Goal: Task Accomplishment & Management: Manage account settings

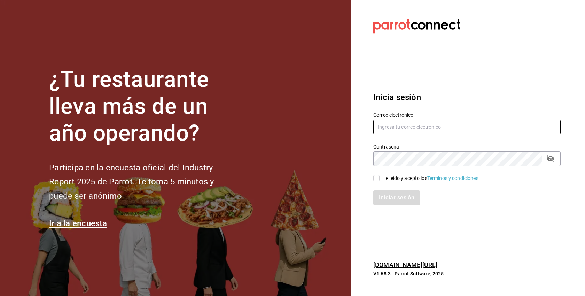
click at [390, 126] on input "text" at bounding box center [466, 126] width 187 height 15
click at [399, 175] on div "He leído y acepto los Términos y condiciones." at bounding box center [431, 177] width 98 height 7
click at [380, 175] on input "He leído y acepto los Términos y condiciones." at bounding box center [376, 178] width 6 height 6
checkbox input "true"
click at [409, 131] on input "text" at bounding box center [466, 126] width 187 height 15
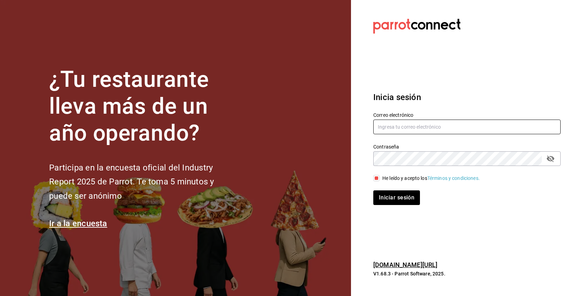
paste input "[EMAIL_ADDRESS][DOMAIN_NAME]"
type input "[EMAIL_ADDRESS][DOMAIN_NAME]"
click at [373, 190] on button "Iniciar sesión" at bounding box center [396, 197] width 47 height 15
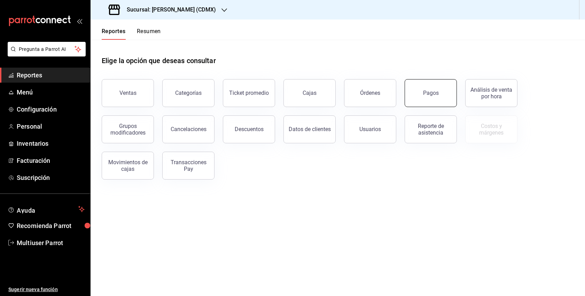
click at [431, 87] on button "Pagos" at bounding box center [431, 93] width 52 height 28
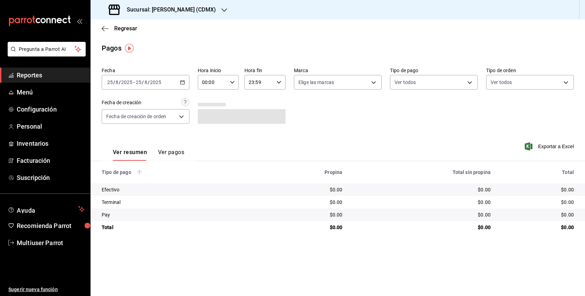
click at [168, 158] on button "Ver pagos" at bounding box center [171, 155] width 26 height 12
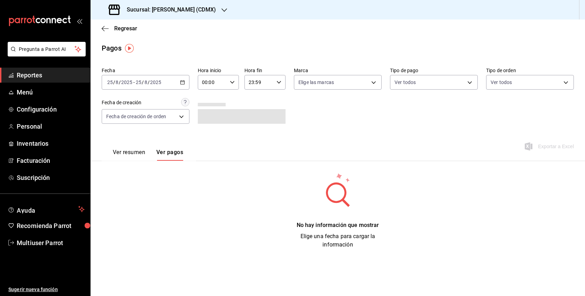
click at [184, 86] on div "2025-08-25 25 / 8 / 2025 - 2025-08-25 25 / 8 / 2025" at bounding box center [146, 82] width 88 height 15
click at [126, 151] on span "Mes actual" at bounding box center [135, 150] width 54 height 7
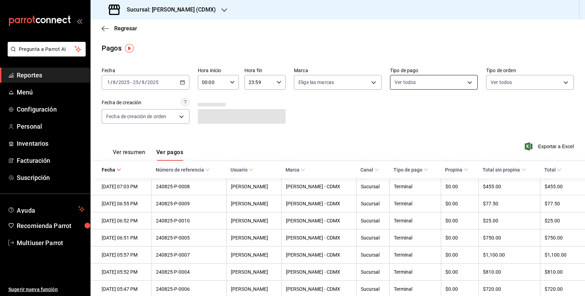
click at [431, 83] on body "Pregunta a Parrot AI Reportes Menú Configuración Personal Inventarios Facturaci…" at bounding box center [292, 148] width 585 height 296
click at [410, 169] on li "Pay" at bounding box center [433, 164] width 87 height 16
type input "a697434a-8862-44b2-ae39-f7c65b4f08cb"
checkbox input "true"
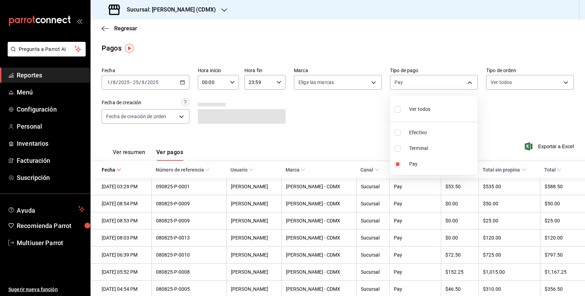
click at [504, 106] on div at bounding box center [292, 148] width 585 height 296
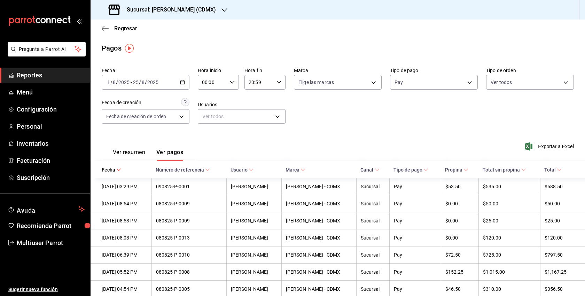
click at [179, 81] on div "2025-08-01 1 / 8 / 2025 - 2025-08-25 25 / 8 / 2025" at bounding box center [146, 82] width 88 height 15
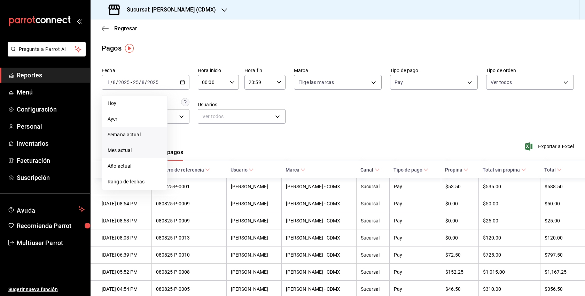
click at [137, 133] on span "Semana actual" at bounding box center [135, 134] width 54 height 7
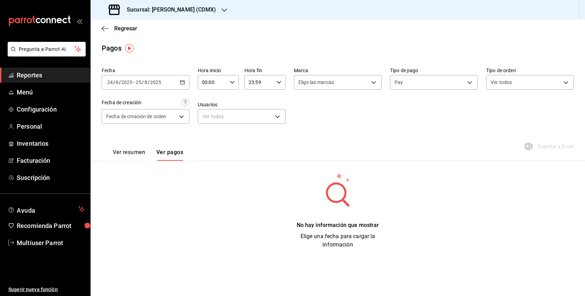
click at [180, 82] on \(Stroke\) "button" at bounding box center [182, 82] width 4 height 4
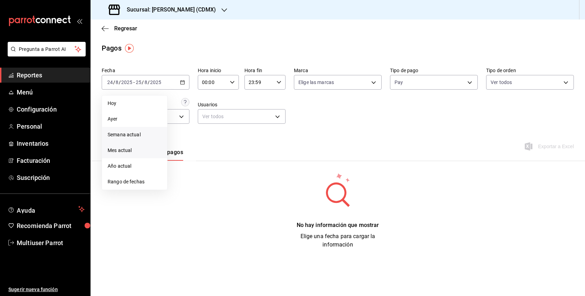
click at [125, 149] on span "Mes actual" at bounding box center [135, 150] width 54 height 7
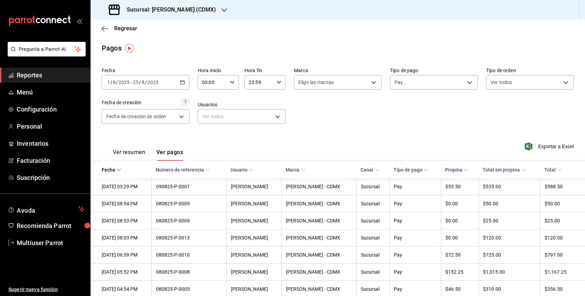
click at [34, 78] on span "Reportes" at bounding box center [51, 74] width 68 height 9
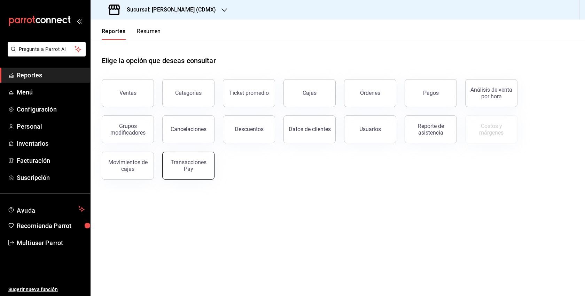
click at [192, 161] on div "Transacciones Pay" at bounding box center [188, 165] width 43 height 13
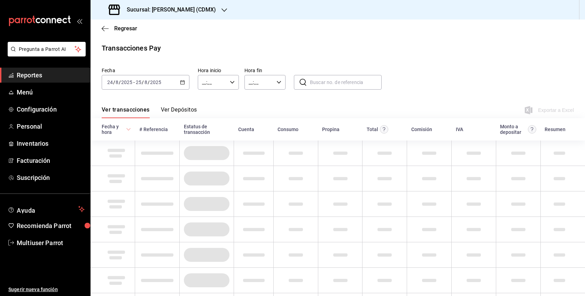
type input "00:00"
type input "23:59"
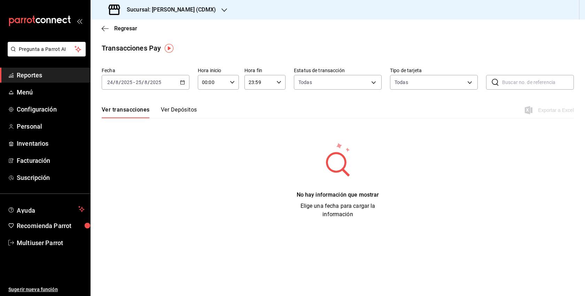
click at [183, 116] on button "Ver Depósitos" at bounding box center [179, 112] width 36 height 12
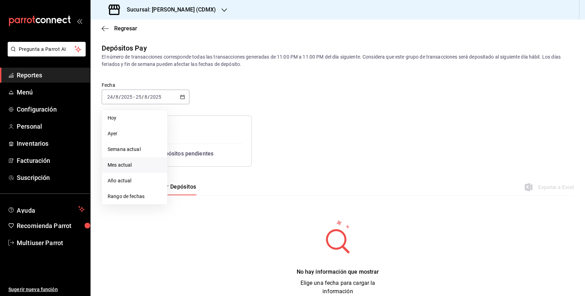
click at [138, 163] on span "Mes actual" at bounding box center [135, 164] width 54 height 7
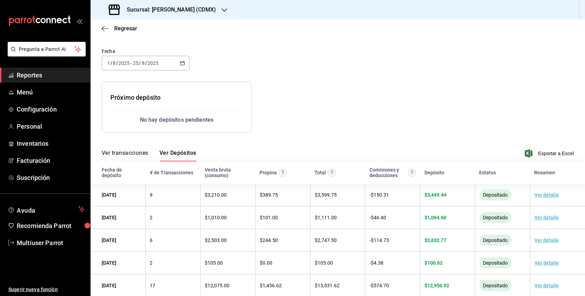
scroll to position [46, 0]
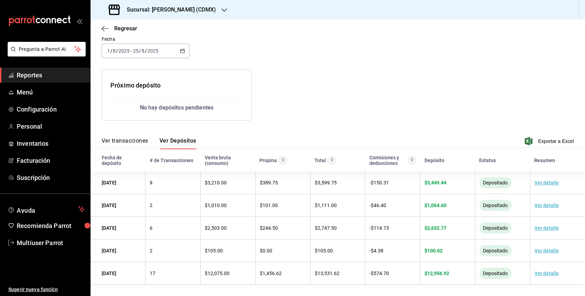
click at [179, 5] on div "Sucursal: Yim Thai (CDMX)" at bounding box center [163, 10] width 134 height 20
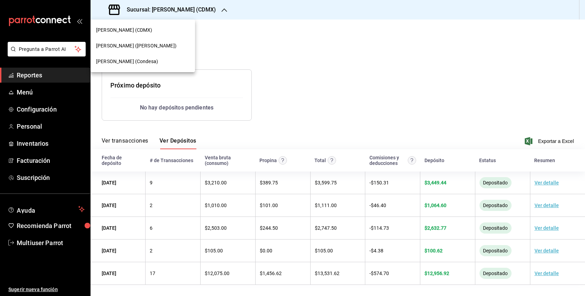
click at [136, 44] on span "Yim Thai (Del Valle)" at bounding box center [136, 45] width 80 height 7
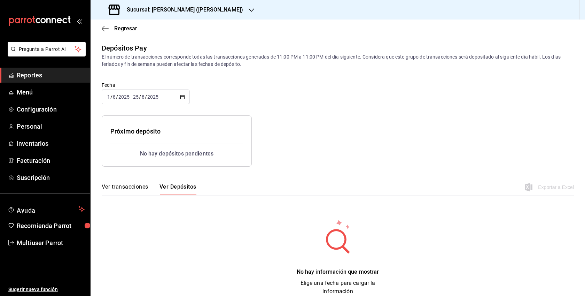
click at [181, 100] on div "2025-08-01 1 / 8 / 2025 - 2025-08-25 25 / 8 / 2025" at bounding box center [146, 96] width 88 height 15
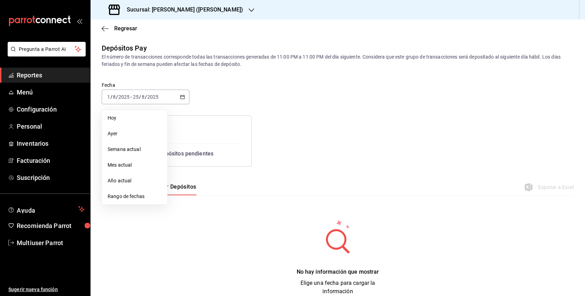
click at [126, 164] on span "Mes actual" at bounding box center [135, 164] width 54 height 7
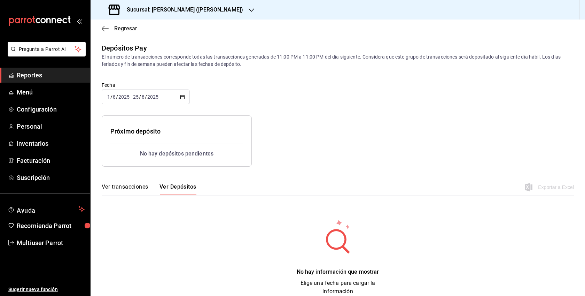
click at [128, 26] on span "Regresar" at bounding box center [125, 28] width 23 height 7
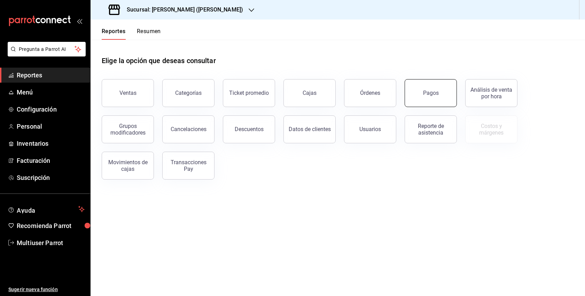
click at [436, 93] on div "Pagos" at bounding box center [431, 92] width 16 height 7
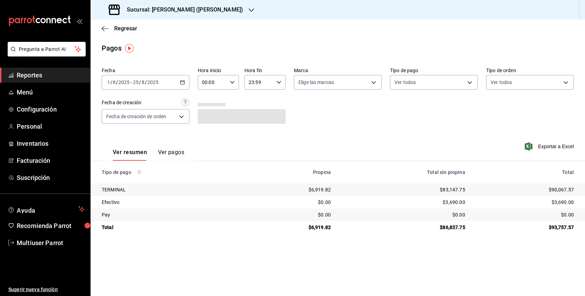
click at [175, 81] on div "2025-08-01 1 / 8 / 2025 - 2025-08-25 25 / 8 / 2025" at bounding box center [146, 82] width 88 height 15
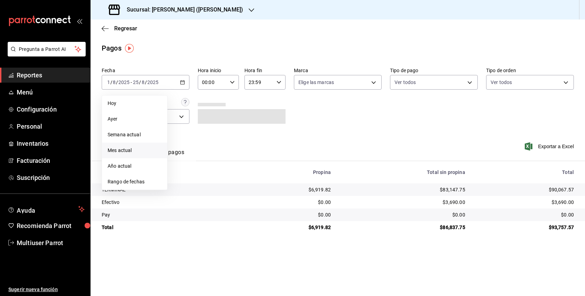
click at [132, 151] on span "Mes actual" at bounding box center [135, 150] width 54 height 7
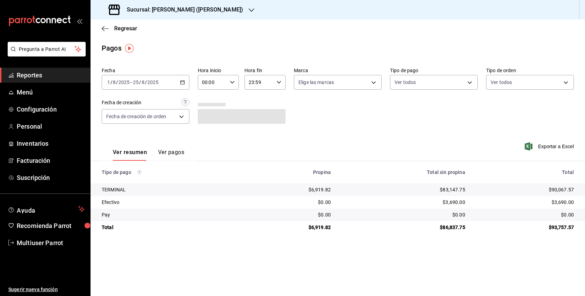
click at [174, 151] on button "Ver pagos" at bounding box center [171, 155] width 26 height 12
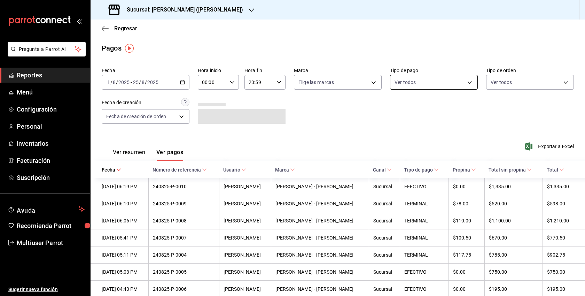
click at [449, 84] on body "Pregunta a Parrot AI Reportes Menú Configuración Personal Inventarios Facturaci…" at bounding box center [292, 148] width 585 height 296
click at [412, 169] on li "Pay" at bounding box center [433, 164] width 87 height 16
type input "83478eb6-8ed4-47e4-99d7-bf16dddd846d"
checkbox input "true"
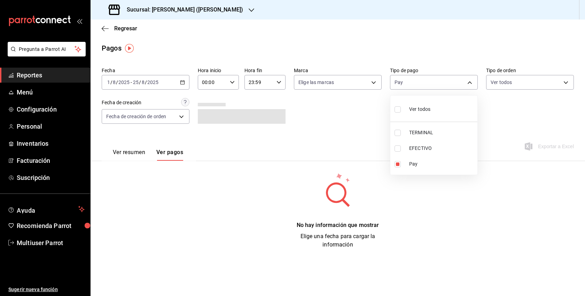
click at [179, 83] on div at bounding box center [292, 148] width 585 height 296
click at [185, 82] on div "2025-08-01 1 / 8 / 2025 - 2025-08-25 25 / 8 / 2025" at bounding box center [146, 82] width 88 height 15
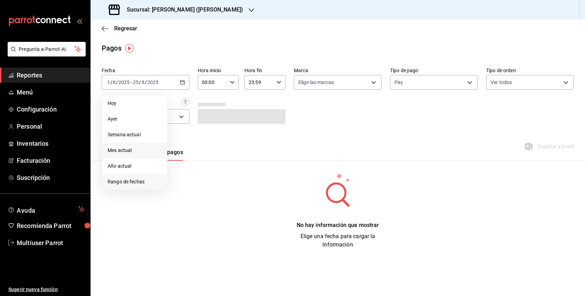
click at [125, 183] on span "Rango de fechas" at bounding box center [135, 181] width 54 height 7
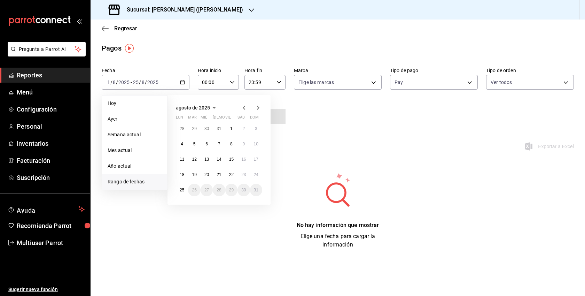
click at [242, 108] on icon "button" at bounding box center [244, 107] width 8 height 8
click at [247, 104] on icon "button" at bounding box center [244, 107] width 8 height 8
click at [198, 127] on button "1" at bounding box center [194, 128] width 12 height 13
click at [258, 107] on icon "button" at bounding box center [258, 108] width 2 height 4
click at [181, 189] on abbr "25" at bounding box center [182, 189] width 5 height 5
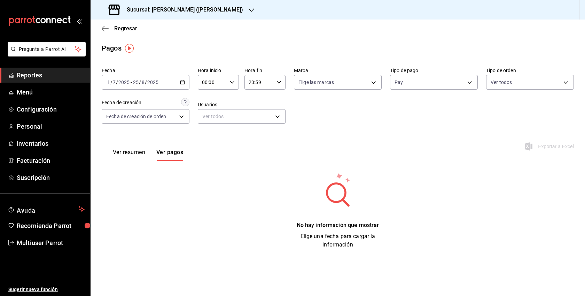
click at [190, 10] on h3 "Sucursal: Yim Thai (Del Valle)" at bounding box center [182, 10] width 122 height 8
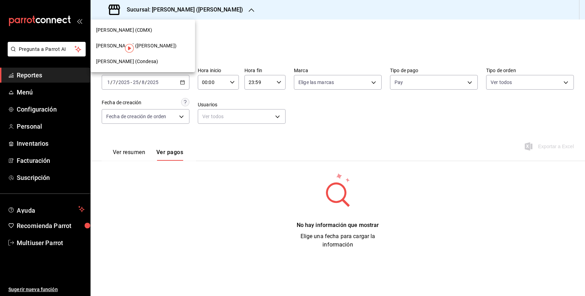
click at [148, 61] on div "Yim Thai (Condesa)" at bounding box center [142, 61] width 93 height 7
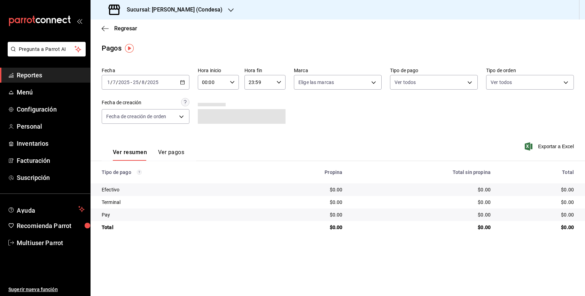
click at [182, 78] on div "2025-07-01 1 / 7 / 2025 - 2025-08-25 25 / 8 / 2025" at bounding box center [146, 82] width 88 height 15
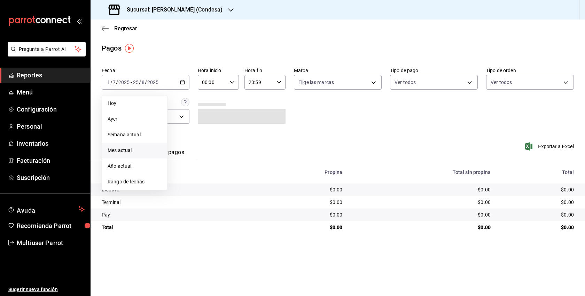
click at [123, 147] on span "Mes actual" at bounding box center [135, 150] width 54 height 7
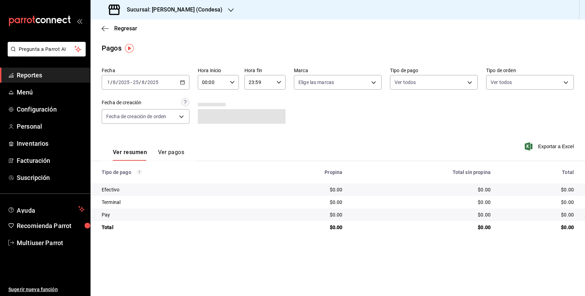
click at [176, 148] on div "Ver resumen Ver pagos" at bounding box center [143, 150] width 83 height 20
click at [171, 154] on button "Ver pagos" at bounding box center [171, 155] width 26 height 12
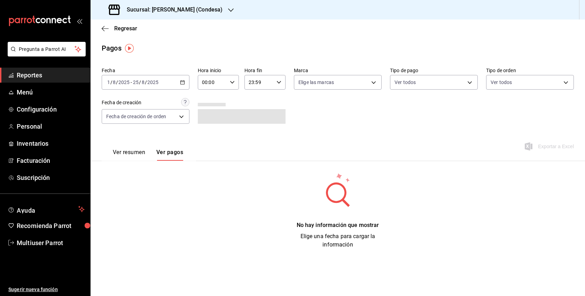
click at [182, 82] on icon "button" at bounding box center [182, 82] width 5 height 5
click at [126, 148] on span "Mes actual" at bounding box center [135, 150] width 54 height 7
click at [33, 75] on span "Reportes" at bounding box center [51, 74] width 68 height 9
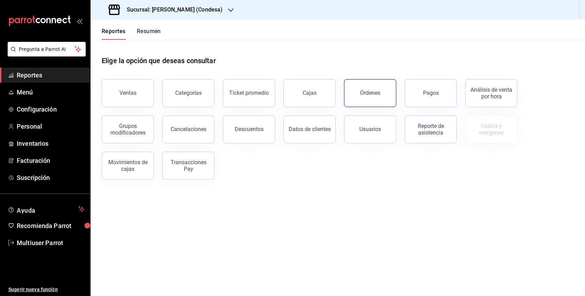
click at [365, 87] on button "Órdenes" at bounding box center [370, 93] width 52 height 28
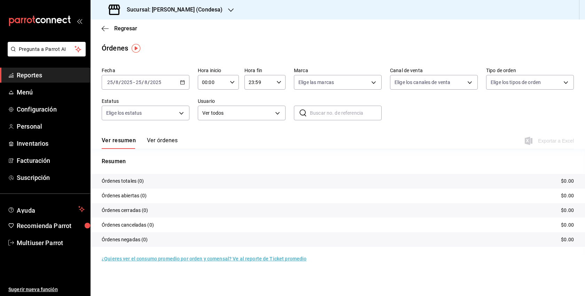
click at [161, 141] on button "Ver órdenes" at bounding box center [162, 143] width 31 height 12
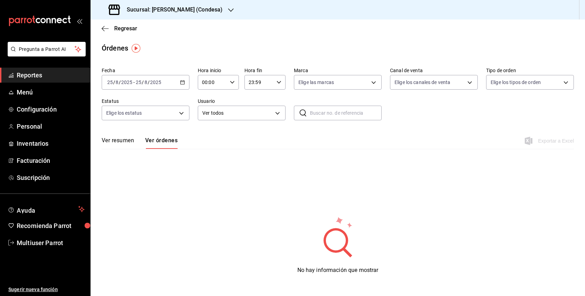
click at [182, 87] on div "[DATE] [DATE] - [DATE] [DATE]" at bounding box center [146, 82] width 88 height 15
click at [132, 151] on span "Mes actual" at bounding box center [135, 150] width 54 height 7
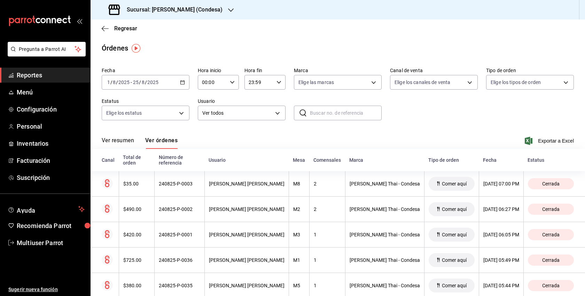
click at [106, 22] on div "Regresar" at bounding box center [338, 29] width 494 height 18
click at [104, 30] on icon "button" at bounding box center [105, 28] width 7 height 6
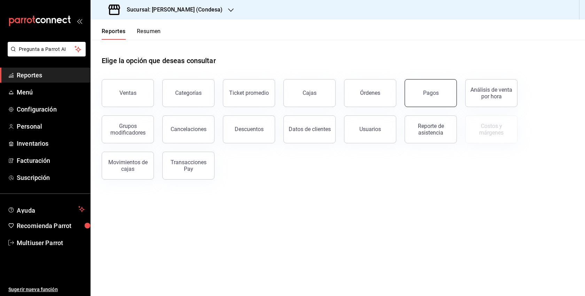
click at [429, 96] on button "Pagos" at bounding box center [431, 93] width 52 height 28
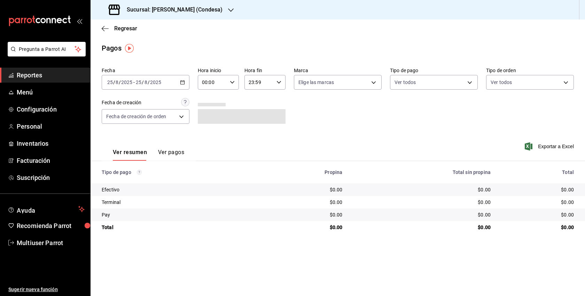
click at [162, 149] on button "Ver pagos" at bounding box center [171, 155] width 26 height 12
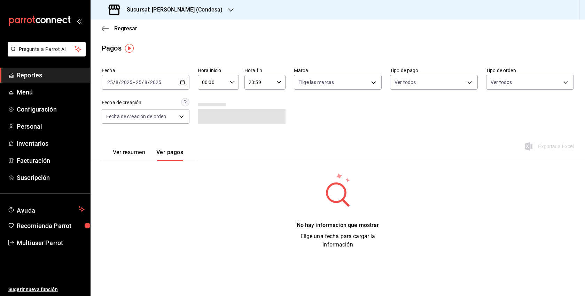
click at [184, 76] on div "2025-08-25 25 / 8 / 2025 - 2025-08-25 25 / 8 / 2025" at bounding box center [146, 82] width 88 height 15
click at [127, 153] on span "Mes actual" at bounding box center [135, 150] width 54 height 7
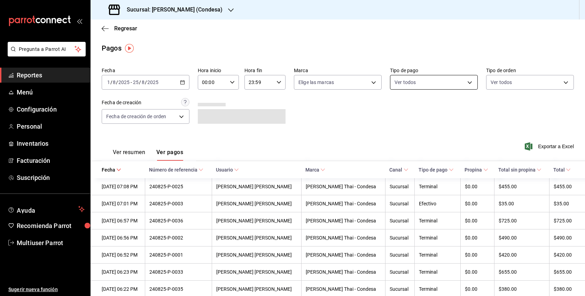
click at [415, 79] on body "Pregunta a Parrot AI Reportes Menú Configuración Personal Inventarios Facturaci…" at bounding box center [292, 148] width 585 height 296
click at [400, 166] on input "checkbox" at bounding box center [398, 164] width 6 height 6
checkbox input "true"
type input "8744d0c2-2ec2-4038-9703-2396c4b425cb"
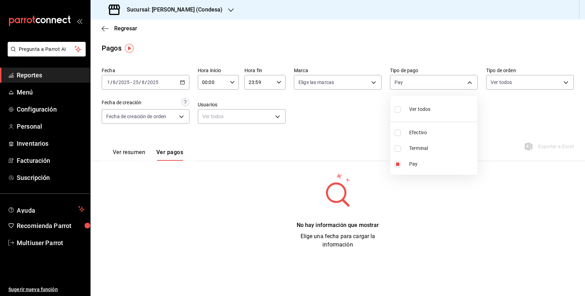
click at [319, 139] on div at bounding box center [292, 148] width 585 height 296
click at [60, 242] on span "Multiuser Parrot" at bounding box center [51, 242] width 68 height 9
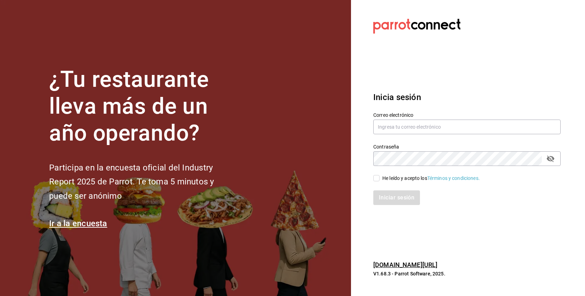
click at [393, 175] on div "He leído y acepto los Términos y condiciones." at bounding box center [431, 177] width 98 height 7
click at [380, 175] on input "He leído y acepto los Términos y condiciones." at bounding box center [376, 178] width 6 height 6
checkbox input "true"
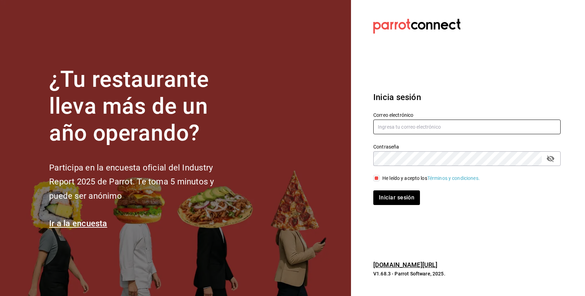
click at [411, 122] on input "text" at bounding box center [466, 126] width 187 height 15
paste input "casaazul@hidalgo.com"
type input "casaazul@hidalgo.com"
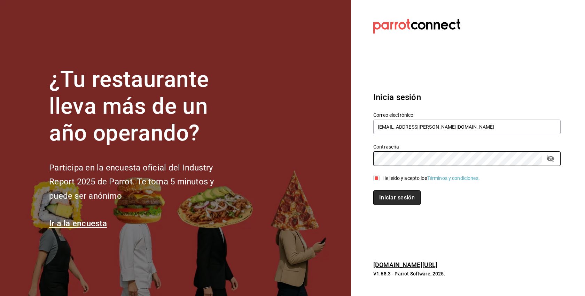
click at [402, 194] on button "Iniciar sesión" at bounding box center [396, 197] width 47 height 15
click at [388, 197] on button "Iniciar sesión" at bounding box center [396, 197] width 47 height 15
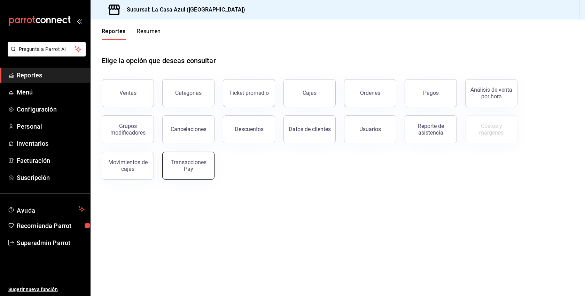
click at [194, 168] on div "Transacciones Pay" at bounding box center [188, 165] width 43 height 13
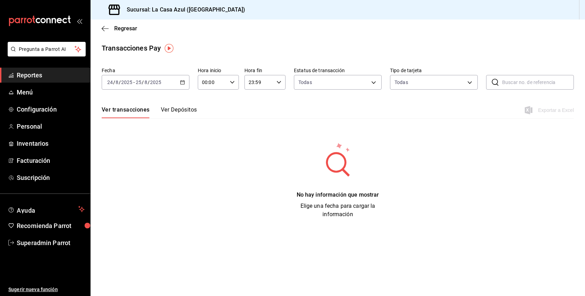
click at [176, 108] on button "Ver Depósitos" at bounding box center [179, 112] width 36 height 12
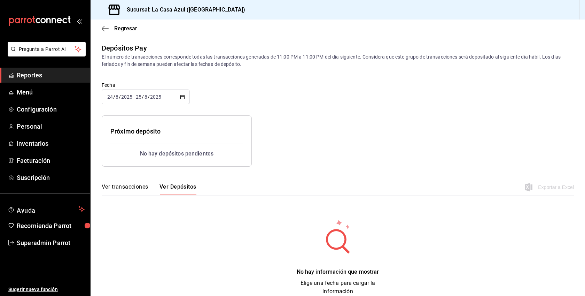
click at [182, 98] on icon "button" at bounding box center [182, 96] width 5 height 5
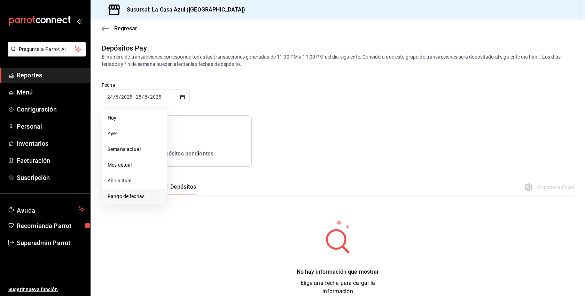
click at [135, 193] on span "Rango de fechas" at bounding box center [135, 196] width 54 height 7
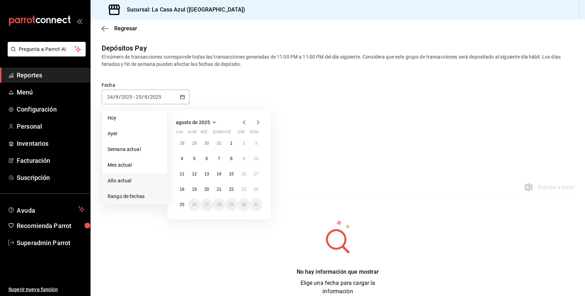
click at [122, 177] on li "Año actual" at bounding box center [134, 181] width 65 height 16
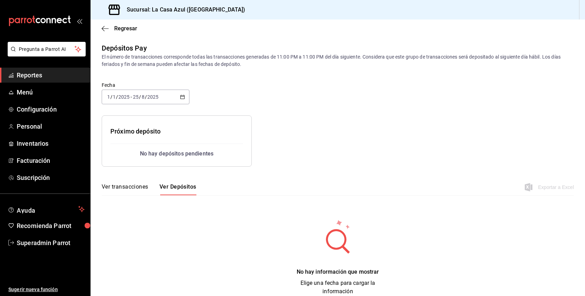
click at [182, 96] on icon "button" at bounding box center [182, 96] width 5 height 5
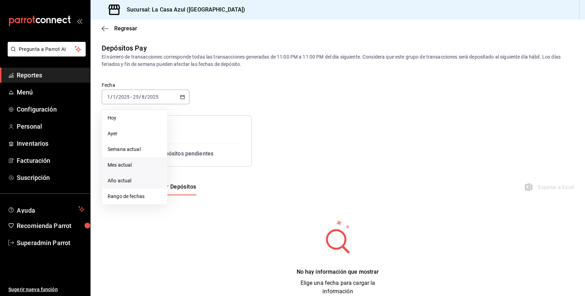
click at [129, 163] on span "Mes actual" at bounding box center [135, 164] width 54 height 7
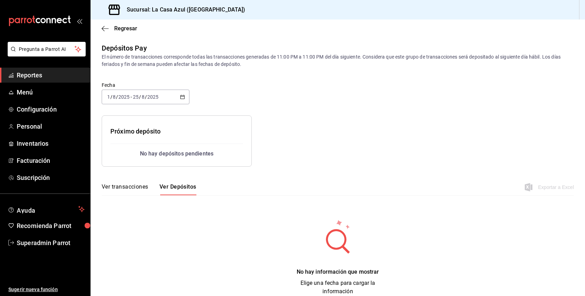
scroll to position [11, 0]
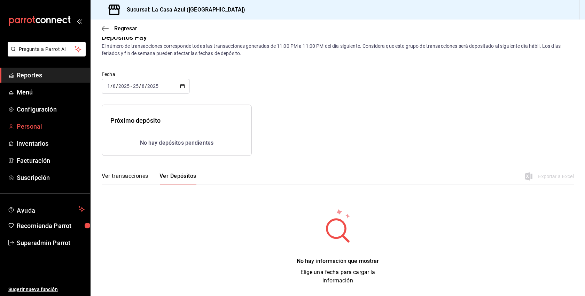
click at [31, 130] on span "Personal" at bounding box center [51, 126] width 68 height 9
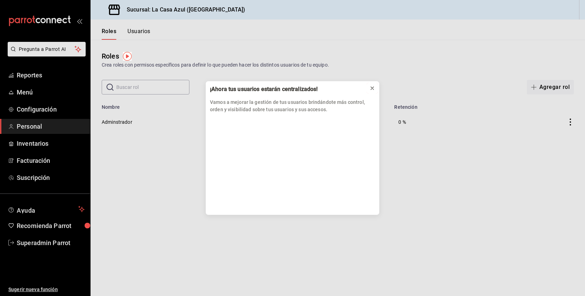
click at [371, 87] on icon at bounding box center [372, 88] width 3 height 3
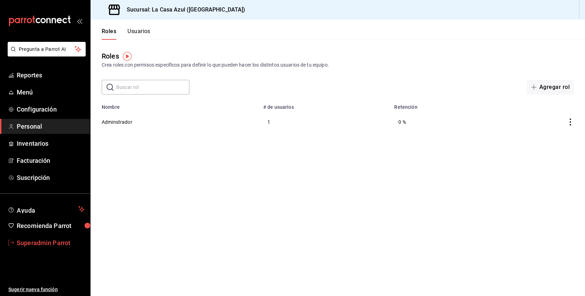
click at [28, 245] on span "Superadmin Parrot" at bounding box center [51, 242] width 68 height 9
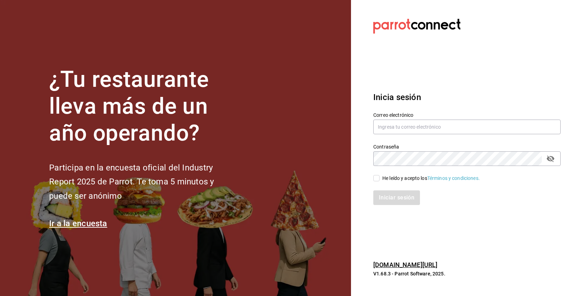
click at [392, 179] on div "He leído y acepto los Términos y condiciones." at bounding box center [431, 177] width 98 height 7
click at [380, 179] on input "He leído y acepto los Términos y condiciones." at bounding box center [376, 178] width 6 height 6
checkbox input "true"
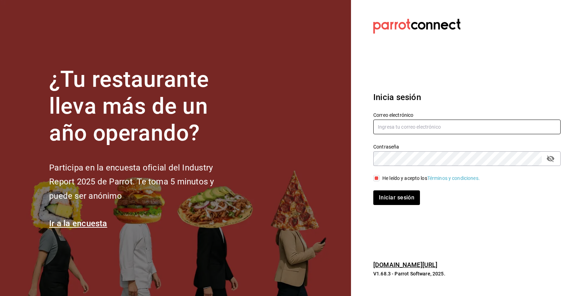
click at [404, 128] on input "text" at bounding box center [466, 126] width 187 height 15
paste input "ixum@cancun.com"
type input "ixum@cancun.com"
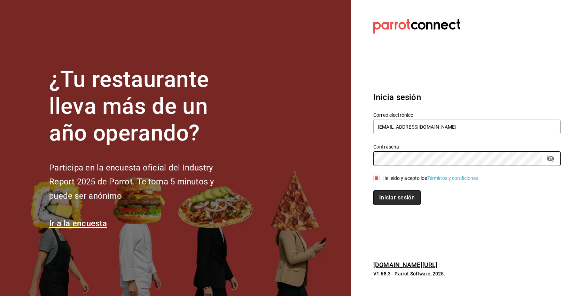
click at [403, 198] on button "Iniciar sesión" at bounding box center [396, 197] width 47 height 15
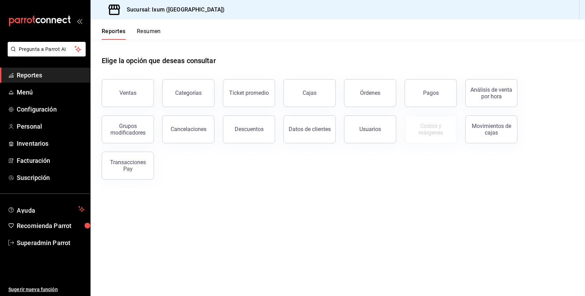
click at [422, 78] on div "Pagos" at bounding box center [426, 89] width 61 height 36
click at [422, 91] on button "Pagos" at bounding box center [431, 93] width 52 height 28
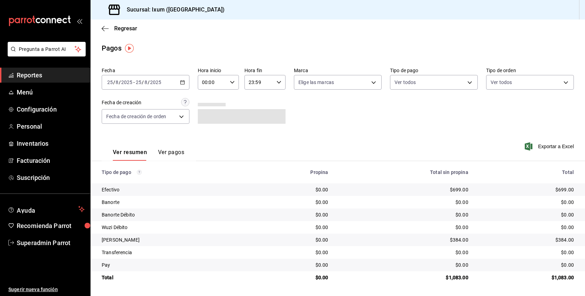
click at [176, 151] on button "Ver pagos" at bounding box center [171, 155] width 26 height 12
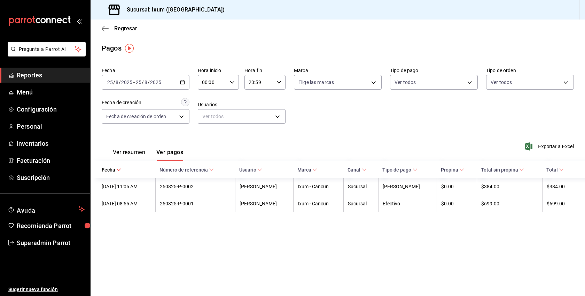
click at [185, 82] on div "[DATE] [DATE] - [DATE] [DATE]" at bounding box center [146, 82] width 88 height 15
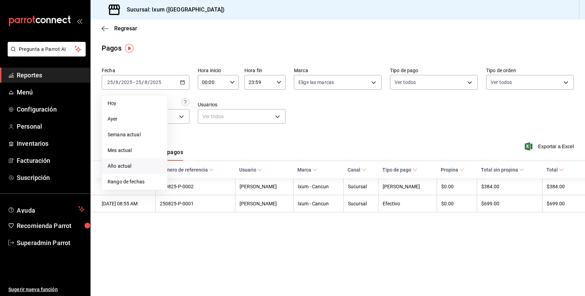
click at [132, 159] on li "Año actual" at bounding box center [134, 166] width 65 height 16
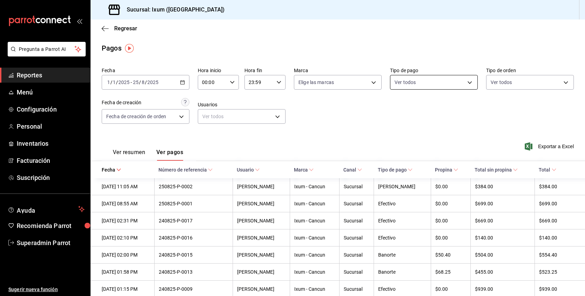
click at [438, 83] on body "Pregunta a Parrot AI Reportes Menú Configuración Personal Inventarios Facturaci…" at bounding box center [292, 148] width 585 height 296
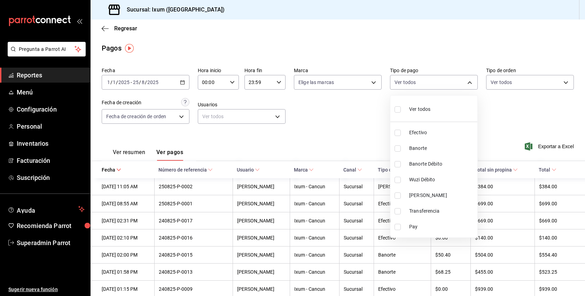
click at [423, 227] on span "Pay" at bounding box center [441, 226] width 65 height 7
type input "3d0ad465-88a5-470f-a9a5-b231c9e65357"
checkbox input "true"
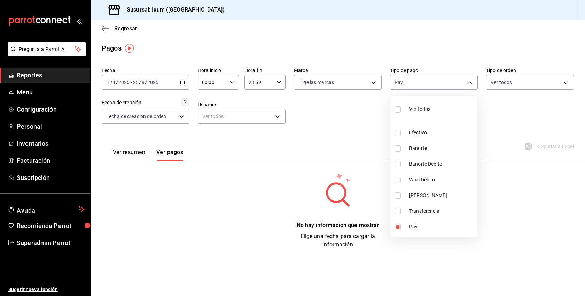
click at [358, 170] on div at bounding box center [292, 148] width 585 height 296
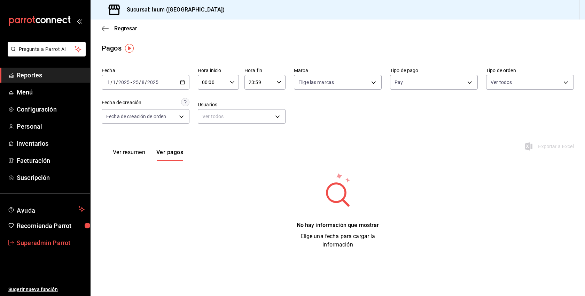
click at [21, 242] on span "Superadmin Parrot" at bounding box center [51, 242] width 68 height 9
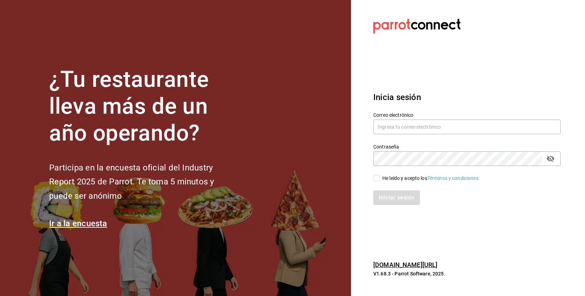
click at [396, 176] on div "He leído y acepto los Términos y condiciones." at bounding box center [431, 177] width 98 height 7
click at [380, 176] on input "He leído y acepto los Términos y condiciones." at bounding box center [376, 178] width 6 height 6
checkbox input "true"
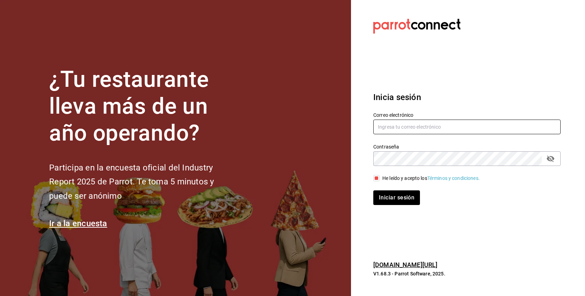
click at [409, 125] on input "text" at bounding box center [466, 126] width 187 height 15
paste input "otogani@colima.com"
type input "otogani@colima.com"
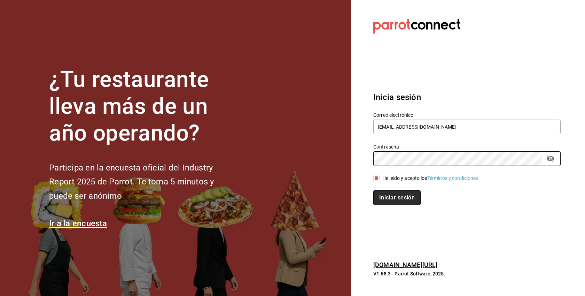
click at [416, 196] on button "Iniciar sesión" at bounding box center [396, 197] width 47 height 15
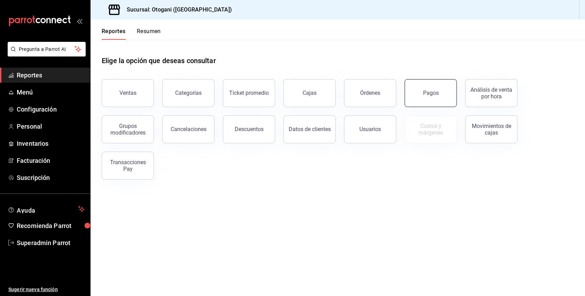
click at [413, 88] on button "Pagos" at bounding box center [431, 93] width 52 height 28
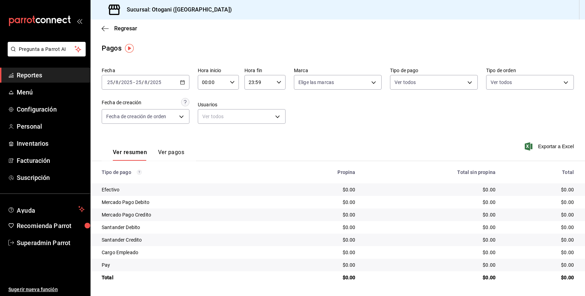
click at [168, 155] on button "Ver pagos" at bounding box center [171, 155] width 26 height 12
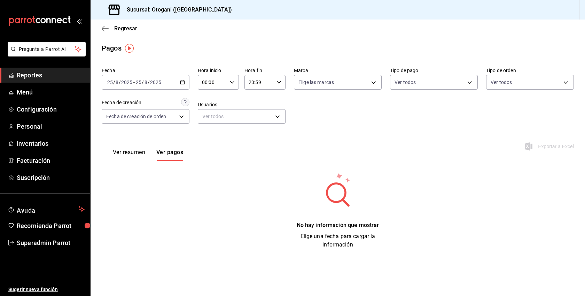
click at [175, 80] on div "[DATE] [DATE] - [DATE] [DATE]" at bounding box center [146, 82] width 88 height 15
click at [128, 165] on span "Año actual" at bounding box center [135, 165] width 54 height 7
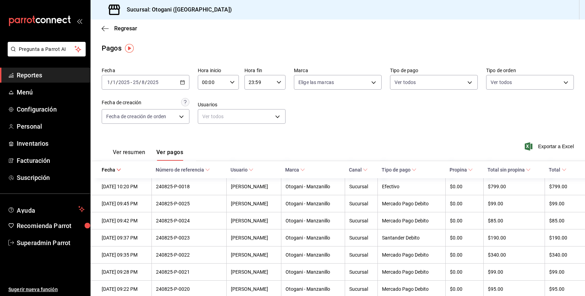
click at [449, 74] on div "Ver todos" at bounding box center [434, 80] width 88 height 17
click at [443, 77] on body "Pregunta a Parrot AI Reportes Menú Configuración Personal Inventarios Facturaci…" at bounding box center [292, 148] width 585 height 296
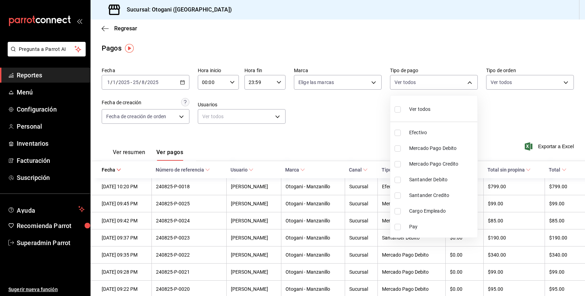
click at [423, 222] on li "Pay" at bounding box center [433, 227] width 87 height 16
type input "53f8ebcf-e437-4045-9aa8-255a314849bb"
checkbox input "true"
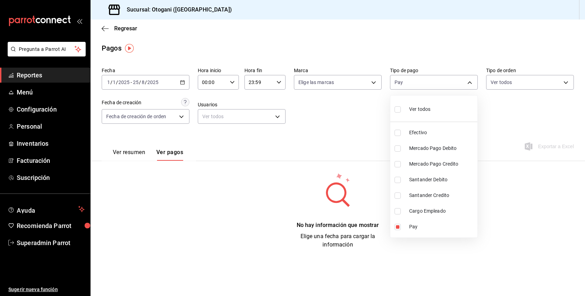
click at [426, 110] on span "Ver todos" at bounding box center [419, 109] width 21 height 7
type input "47085342-c518-4a1c-8736-c6b2dea3c600,ba2c51dc-2a17-4ad0-958c-2809570fc0e9,d04f8…"
checkbox input "true"
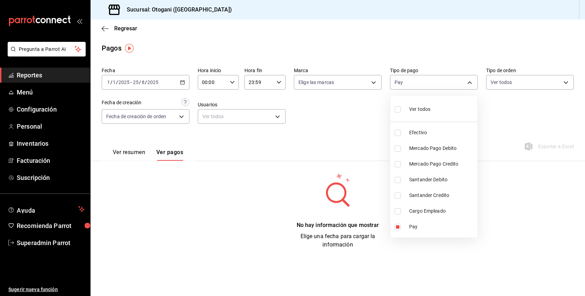
checkbox input "true"
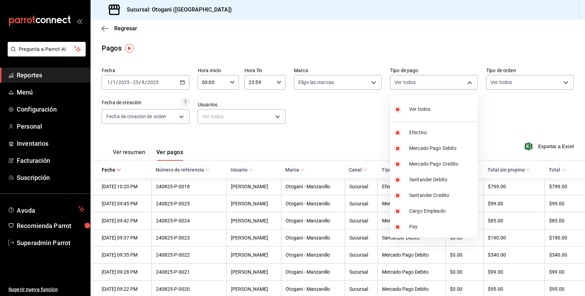
click at [363, 150] on div at bounding box center [292, 148] width 585 height 296
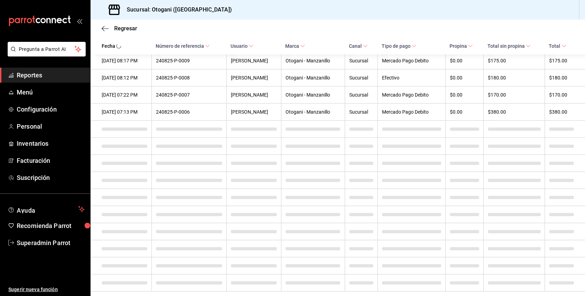
scroll to position [411, 0]
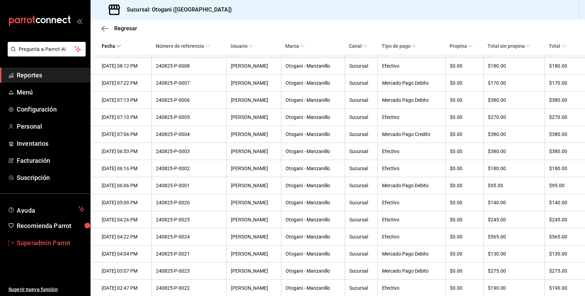
click at [29, 241] on span "Superadmin Parrot" at bounding box center [51, 242] width 68 height 9
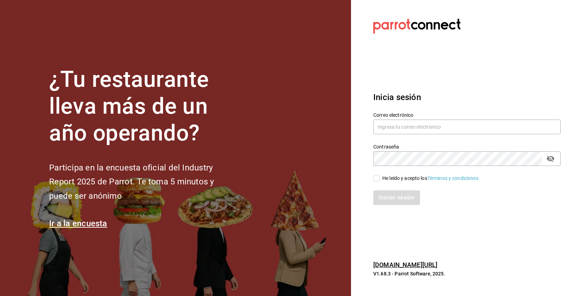
click at [400, 175] on div "He leído y acepto los Términos y condiciones." at bounding box center [431, 177] width 98 height 7
click at [380, 175] on input "He leído y acepto los Términos y condiciones." at bounding box center [376, 178] width 6 height 6
checkbox input "true"
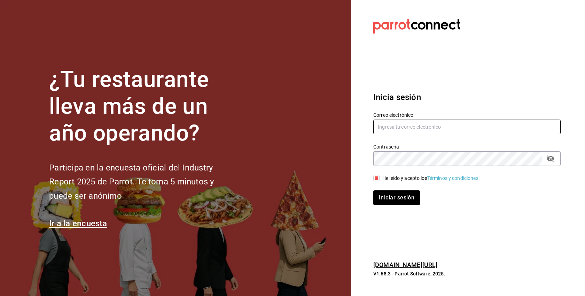
click at [398, 132] on input "text" at bounding box center [466, 126] width 187 height 15
paste input "posdatacafe@puebla.com"
type input "posdatacafe@puebla.com"
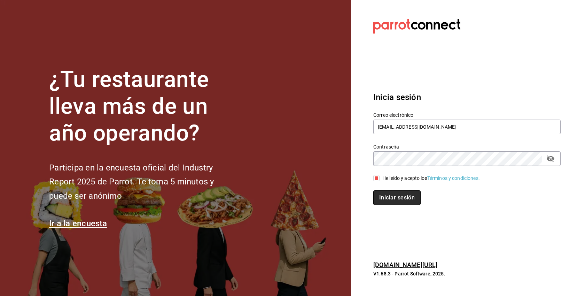
click at [400, 197] on button "Iniciar sesión" at bounding box center [396, 197] width 47 height 15
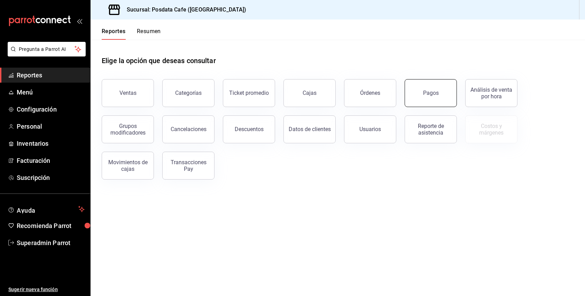
click at [434, 89] on button "Pagos" at bounding box center [431, 93] width 52 height 28
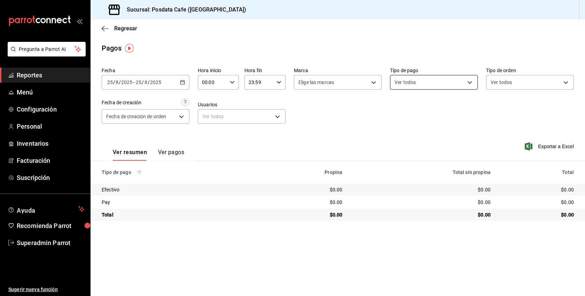
click at [418, 83] on body "Pregunta a Parrot AI Reportes Menú Configuración Personal Inventarios Facturaci…" at bounding box center [292, 148] width 585 height 296
click at [418, 109] on span "Ver todos" at bounding box center [419, 109] width 21 height 7
type input "ab07e4f0-8ad7-41ab-8cc8-8a4552ded3f7,f3eda07b-c87e-4129-bc09-5b5c09579964"
checkbox input "true"
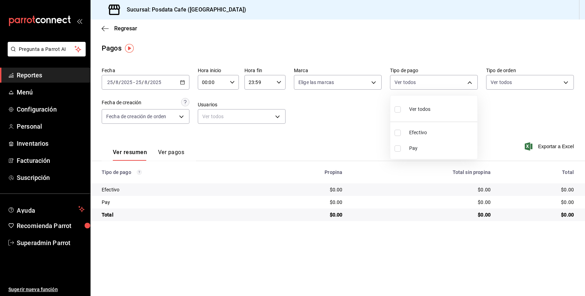
checkbox input "true"
click at [172, 155] on div at bounding box center [292, 148] width 585 height 296
click at [172, 155] on button "Ver pagos" at bounding box center [171, 155] width 26 height 12
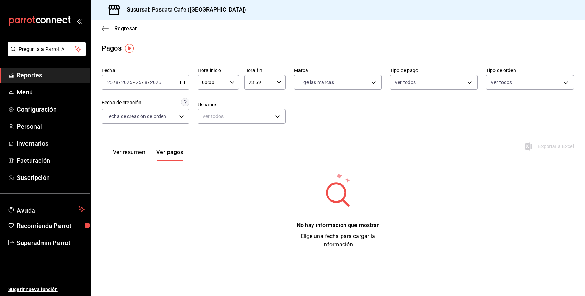
click at [186, 86] on div "[DATE] [DATE] - [DATE] [DATE]" at bounding box center [146, 82] width 88 height 15
click at [122, 168] on span "Año actual" at bounding box center [135, 165] width 54 height 7
click at [30, 78] on span "Reportes" at bounding box center [51, 74] width 68 height 9
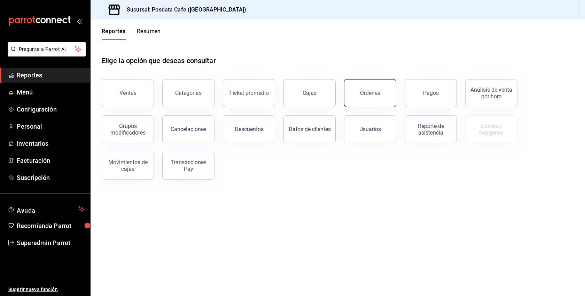
click at [350, 97] on button "Órdenes" at bounding box center [370, 93] width 52 height 28
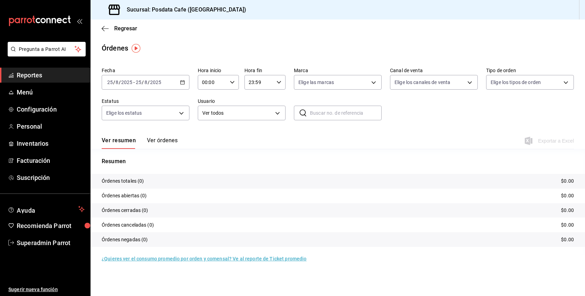
click at [160, 142] on button "Ver órdenes" at bounding box center [162, 143] width 31 height 12
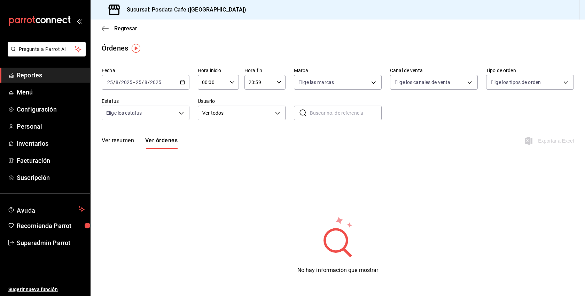
click at [179, 76] on div "[DATE] [DATE] - [DATE] [DATE]" at bounding box center [146, 82] width 88 height 15
click at [120, 161] on li "Año actual" at bounding box center [134, 166] width 65 height 16
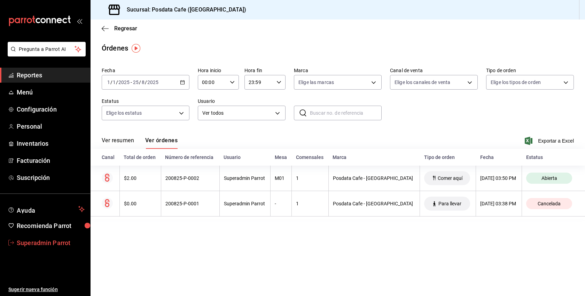
click at [30, 242] on span "Superadmin Parrot" at bounding box center [51, 242] width 68 height 9
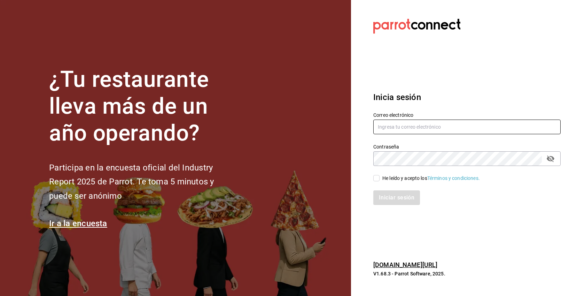
click at [429, 123] on input "text" at bounding box center [466, 126] width 187 height 15
click at [407, 177] on div "He leído y acepto los Términos y condiciones." at bounding box center [431, 177] width 98 height 7
click at [380, 177] on input "He leído y acepto los Términos y condiciones." at bounding box center [376, 178] width 6 height 6
checkbox input "true"
click at [412, 127] on input "text" at bounding box center [466, 126] width 187 height 15
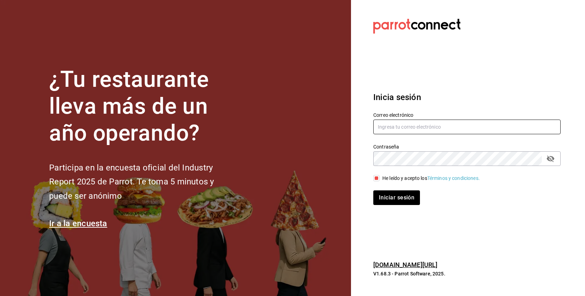
paste input "recadoazul@merida.com"
type input "recadoazul@merida.com"
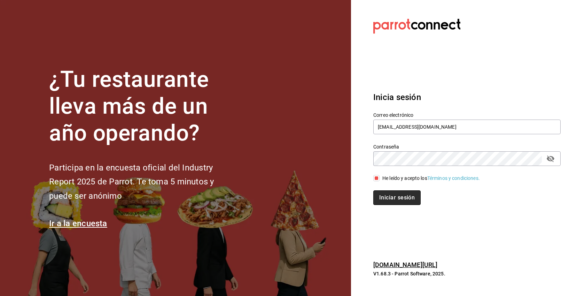
click at [400, 198] on button "Iniciar sesión" at bounding box center [396, 197] width 47 height 15
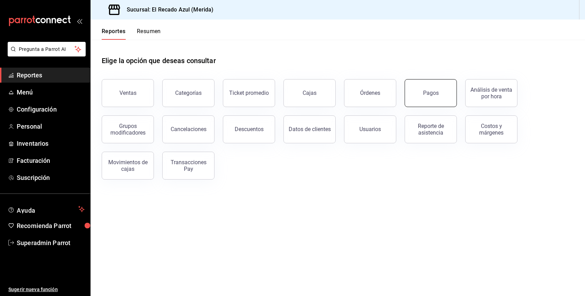
click at [430, 87] on button "Pagos" at bounding box center [431, 93] width 52 height 28
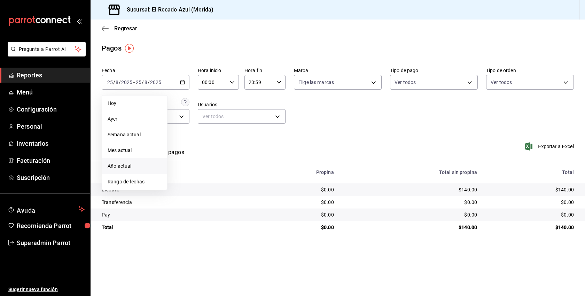
click at [125, 162] on span "Año actual" at bounding box center [135, 165] width 54 height 7
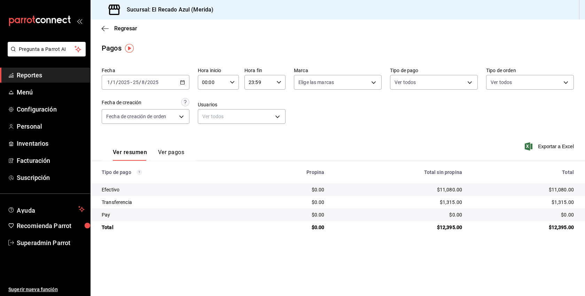
click at [172, 150] on button "Ver pagos" at bounding box center [171, 155] width 26 height 12
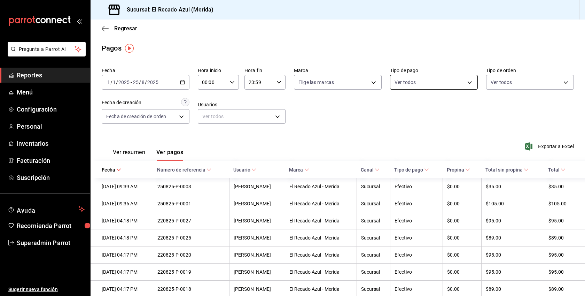
click at [438, 85] on body "Pregunta a Parrot AI Reportes Menú Configuración Personal Inventarios Facturaci…" at bounding box center [292, 148] width 585 height 296
click at [416, 157] on li "Pay" at bounding box center [433, 164] width 87 height 16
type input "9ac88859-a5a7-40c5-808b-9830ad10567a"
checkbox input "true"
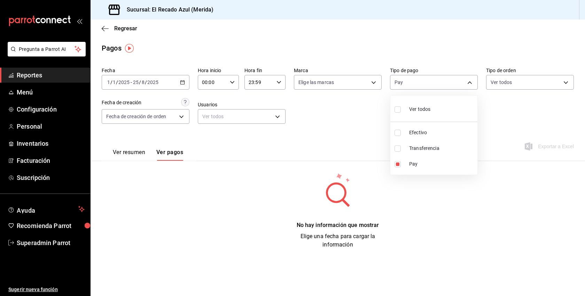
click at [347, 108] on div at bounding box center [292, 148] width 585 height 296
click at [47, 73] on span "Reportes" at bounding box center [51, 74] width 68 height 9
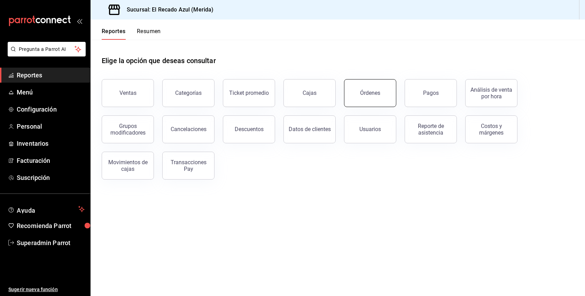
click at [351, 97] on button "Órdenes" at bounding box center [370, 93] width 52 height 28
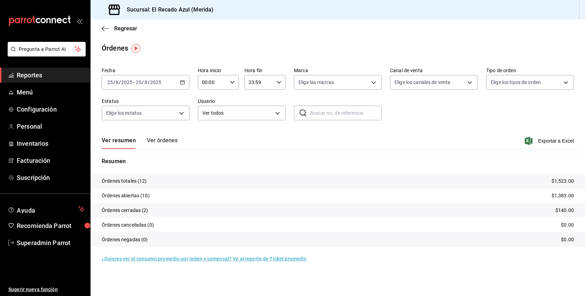
click at [156, 143] on button "Ver órdenes" at bounding box center [162, 143] width 31 height 12
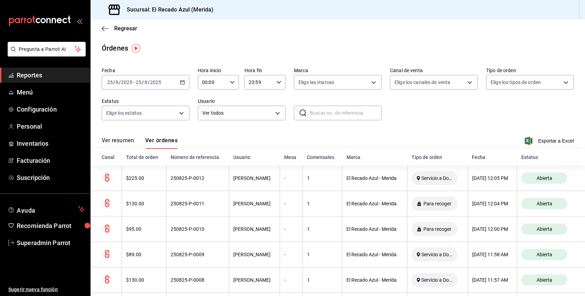
click at [177, 81] on div "[DATE] [DATE] - [DATE] [DATE]" at bounding box center [146, 82] width 88 height 15
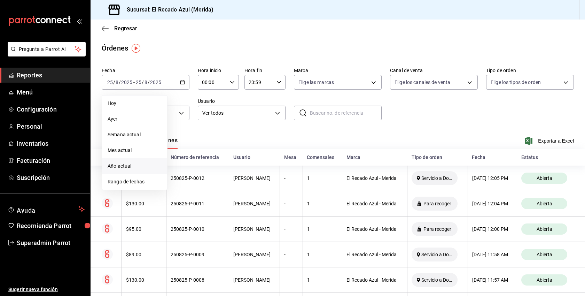
click at [124, 164] on span "Año actual" at bounding box center [135, 165] width 54 height 7
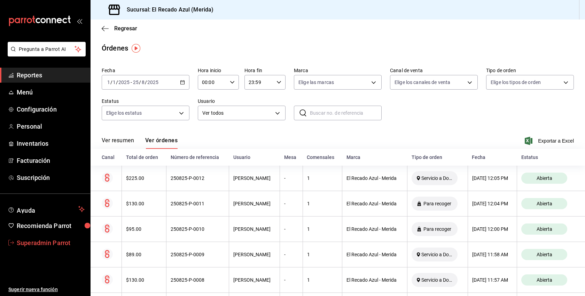
click at [55, 237] on link "Superadmin Parrot" at bounding box center [45, 242] width 90 height 15
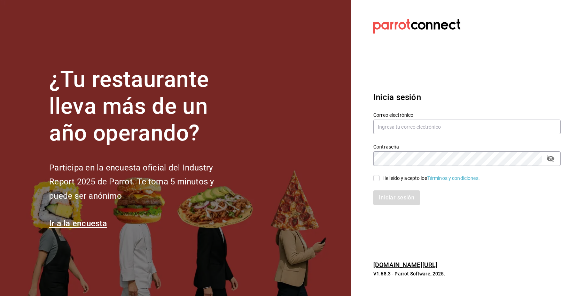
click at [395, 174] on div "He leído y acepto los Términos y condiciones." at bounding box center [431, 177] width 98 height 7
click at [380, 175] on input "He leído y acepto los Términos y condiciones." at bounding box center [376, 178] width 6 height 6
checkbox input "true"
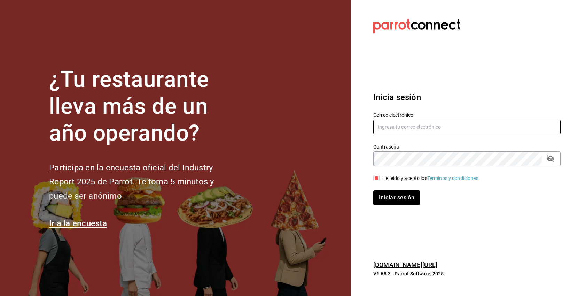
click at [398, 132] on input "text" at bounding box center [466, 126] width 187 height 15
paste input "mariquitamia@tlaxcala.com"
type input "mariquitamia@tlaxcala.com"
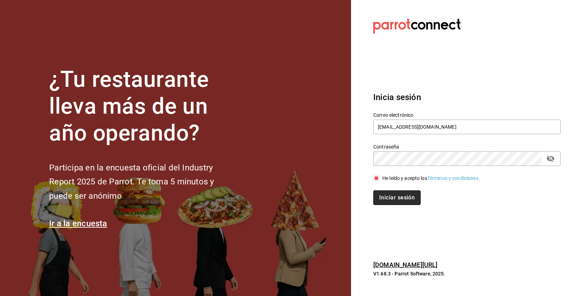
click at [398, 195] on button "Iniciar sesión" at bounding box center [396, 197] width 47 height 15
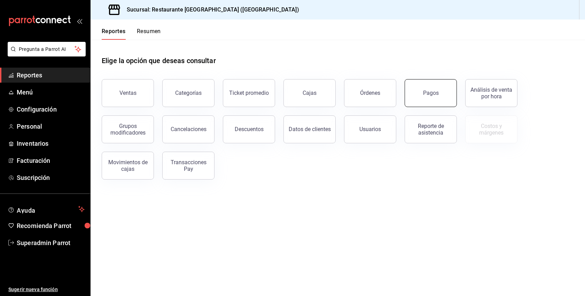
click at [439, 99] on button "Pagos" at bounding box center [431, 93] width 52 height 28
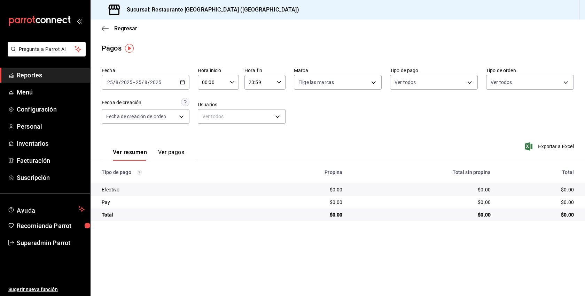
click at [174, 152] on button "Ver pagos" at bounding box center [171, 155] width 26 height 12
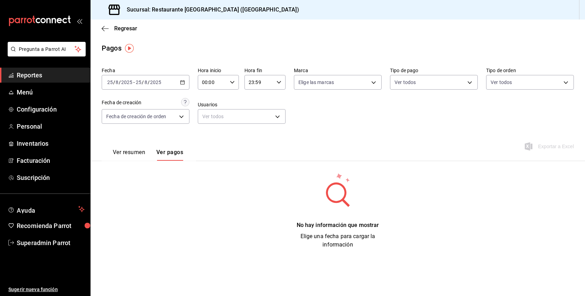
click at [143, 88] on div "[DATE] [DATE] - [DATE] [DATE]" at bounding box center [146, 82] width 88 height 15
click at [125, 165] on span "Año actual" at bounding box center [135, 165] width 54 height 7
click at [430, 83] on body "Pregunta a Parrot AI Reportes Menú Configuración Personal Inventarios Facturaci…" at bounding box center [292, 148] width 585 height 296
click at [340, 123] on div at bounding box center [292, 148] width 585 height 296
click at [52, 238] on span "Superadmin Parrot" at bounding box center [51, 242] width 68 height 9
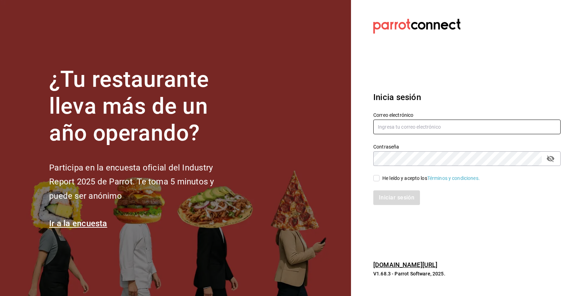
click at [412, 128] on input "text" at bounding box center [466, 126] width 187 height 15
paste input "[EMAIL_ADDRESS][DOMAIN_NAME]"
type input "[EMAIL_ADDRESS][DOMAIN_NAME]"
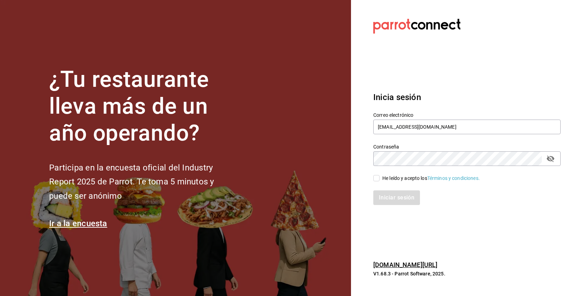
click at [412, 173] on div "He leído y acepto los Términos y condiciones." at bounding box center [463, 174] width 196 height 16
click at [408, 175] on div "He leído y acepto los Términos y condiciones." at bounding box center [431, 177] width 98 height 7
click at [380, 175] on input "He leído y acepto los Términos y condiciones." at bounding box center [376, 178] width 6 height 6
checkbox input "true"
click at [402, 192] on button "Iniciar sesión" at bounding box center [396, 197] width 47 height 15
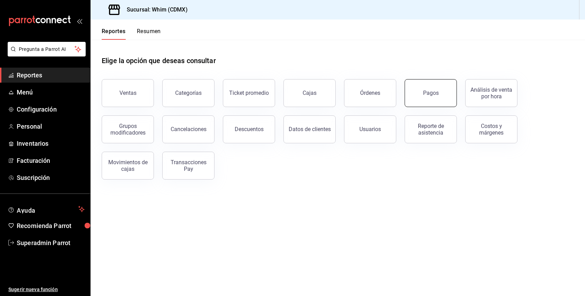
click at [439, 92] on button "Pagos" at bounding box center [431, 93] width 52 height 28
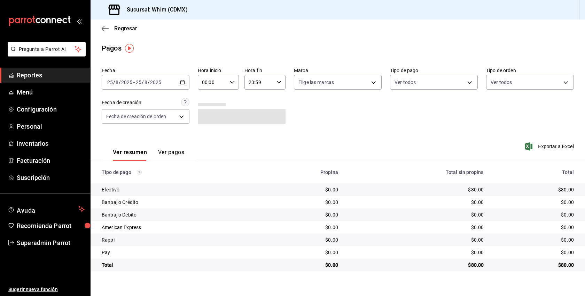
click at [169, 155] on button "Ver pagos" at bounding box center [171, 155] width 26 height 12
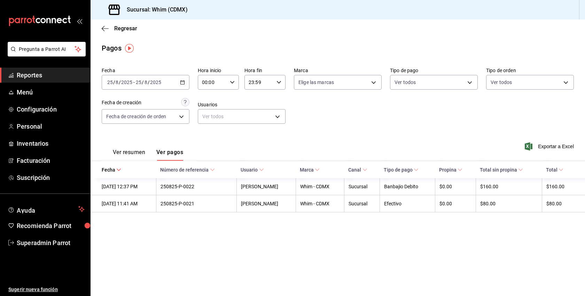
click at [186, 86] on div "[DATE] [DATE] - [DATE] [DATE]" at bounding box center [146, 82] width 88 height 15
click at [128, 167] on span "Año actual" at bounding box center [135, 165] width 54 height 7
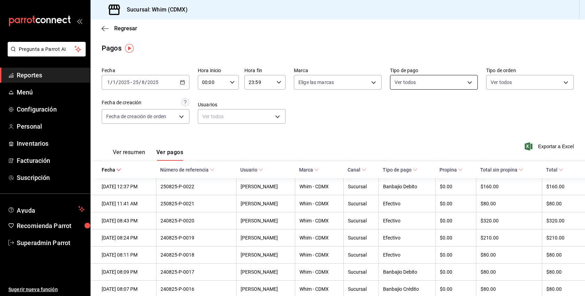
click at [459, 82] on body "Pregunta a Parrot AI Reportes Menú Configuración Personal Inventarios Facturaci…" at bounding box center [292, 148] width 585 height 296
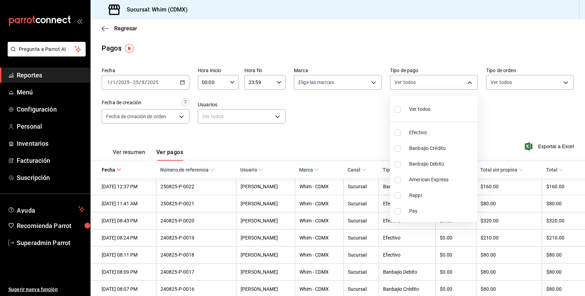
click at [407, 210] on li "Pay" at bounding box center [433, 211] width 87 height 16
type input "2dd1e88d-c8eb-40e1-b5e7-113ee4f3ac04"
checkbox input "true"
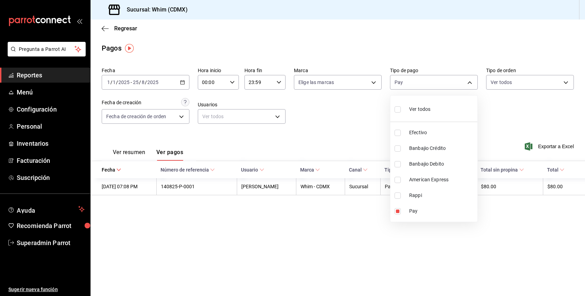
click at [351, 125] on div at bounding box center [292, 148] width 585 height 296
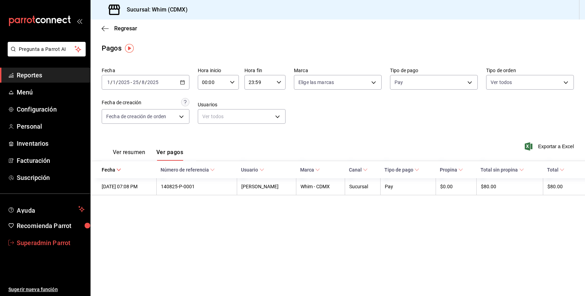
click at [48, 239] on span "Superadmin Parrot" at bounding box center [51, 242] width 68 height 9
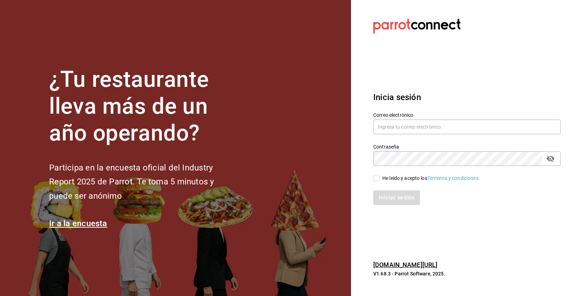
click at [395, 175] on div "He leído y acepto los Términos y condiciones." at bounding box center [431, 177] width 98 height 7
click at [380, 175] on input "He leído y acepto los Términos y condiciones." at bounding box center [376, 178] width 6 height 6
checkbox input "true"
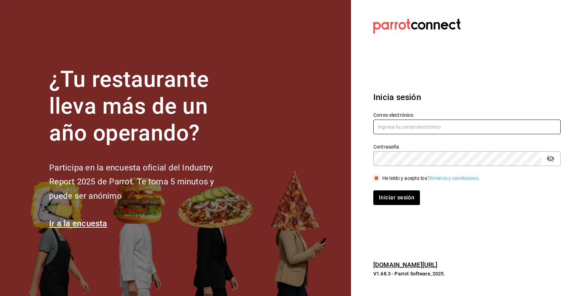
click at [401, 126] on input "text" at bounding box center [466, 126] width 187 height 15
paste input "[EMAIL_ADDRESS][DOMAIN_NAME]"
type input "[EMAIL_ADDRESS][DOMAIN_NAME]"
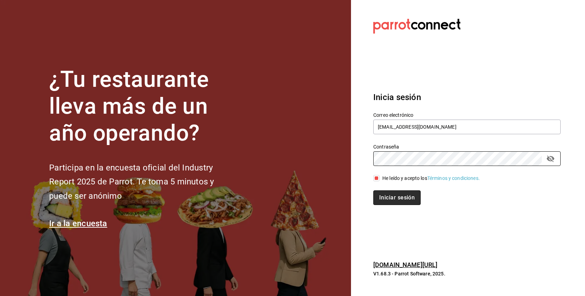
click at [393, 204] on button "Iniciar sesión" at bounding box center [396, 197] width 47 height 15
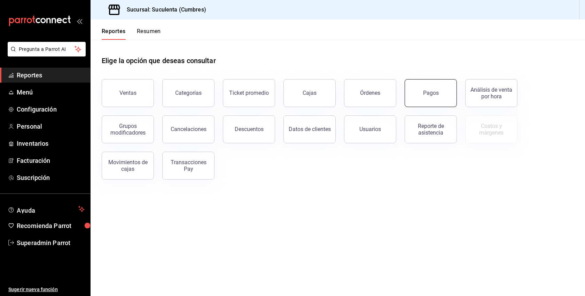
click at [434, 101] on button "Pagos" at bounding box center [431, 93] width 52 height 28
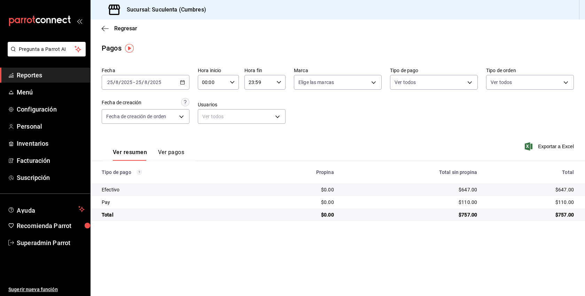
click at [175, 147] on div "Ver resumen Ver pagos" at bounding box center [143, 150] width 83 height 20
click at [173, 149] on button "Ver pagos" at bounding box center [171, 155] width 26 height 12
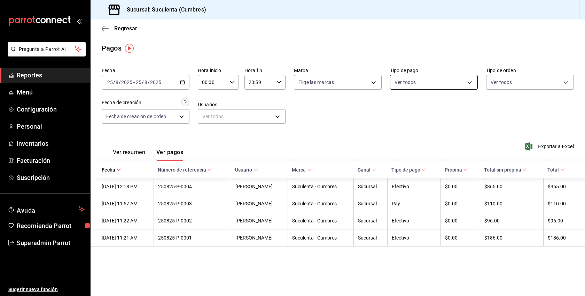
click at [452, 86] on body "Pregunta a Parrot AI Reportes Menú Configuración Personal Inventarios Facturaci…" at bounding box center [292, 148] width 585 height 296
click at [166, 83] on div at bounding box center [292, 148] width 585 height 296
click at [184, 84] on icon "button" at bounding box center [182, 82] width 5 height 5
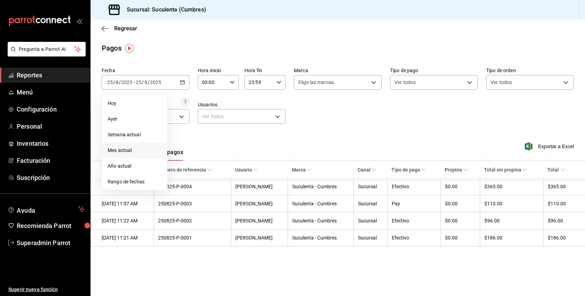
click at [138, 149] on span "Mes actual" at bounding box center [135, 150] width 54 height 7
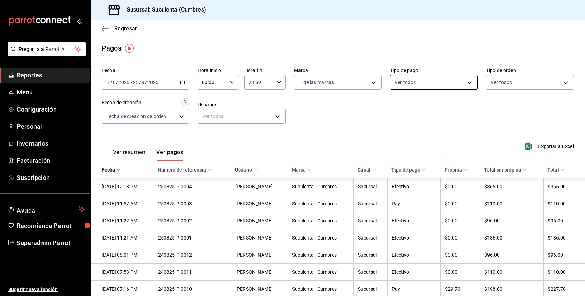
click at [465, 80] on body "Pregunta a Parrot AI Reportes Menú Configuración Personal Inventarios Facturaci…" at bounding box center [292, 148] width 585 height 296
click at [414, 145] on span "Pay" at bounding box center [441, 148] width 65 height 7
type input "5409a1d2-891a-4254-b33d-6302c3f5c4ef"
checkbox input "true"
click at [357, 137] on div at bounding box center [292, 148] width 585 height 296
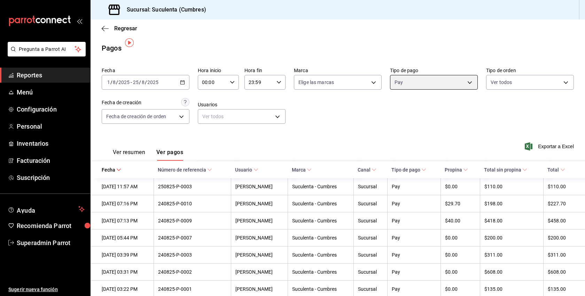
scroll to position [14, 0]
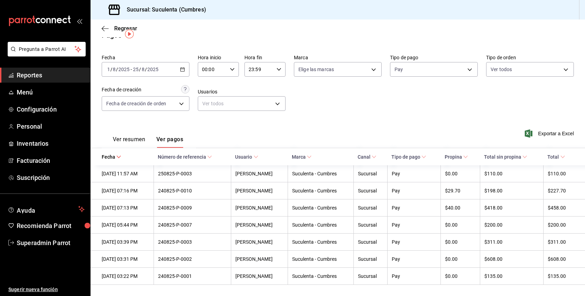
click at [36, 77] on span "Reportes" at bounding box center [51, 74] width 68 height 9
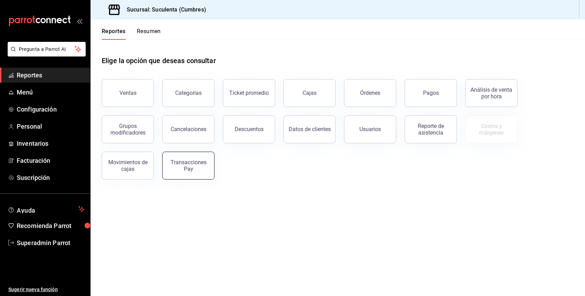
click at [211, 161] on button "Transacciones Pay" at bounding box center [188, 165] width 52 height 28
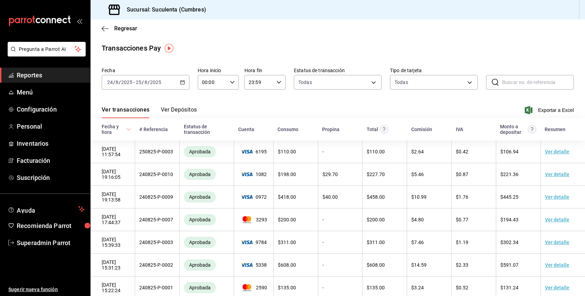
click at [185, 114] on button "Ver Depósitos" at bounding box center [179, 112] width 36 height 12
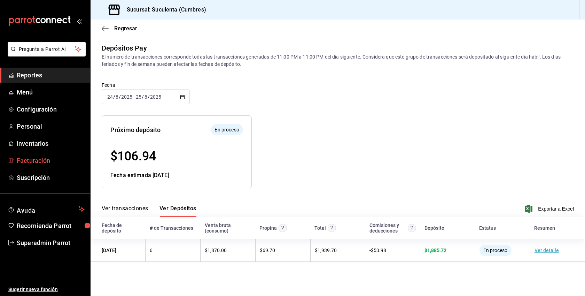
click at [29, 156] on span "Facturación" at bounding box center [51, 160] width 68 height 9
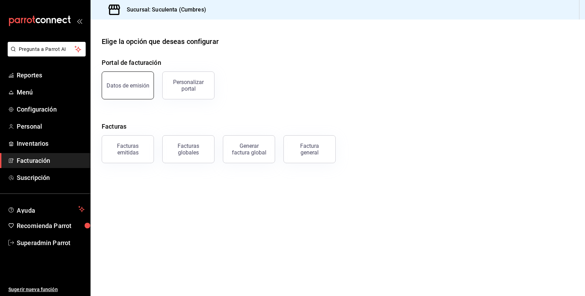
click at [135, 87] on div "Datos de emisión" at bounding box center [128, 85] width 43 height 7
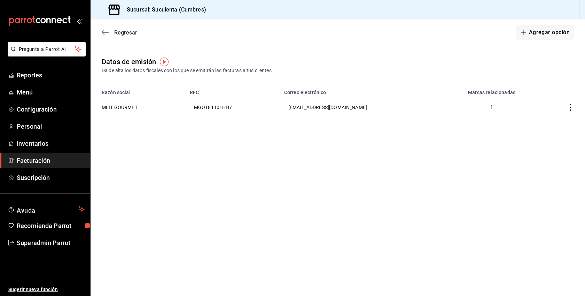
click at [117, 33] on span "Regresar" at bounding box center [125, 32] width 23 height 7
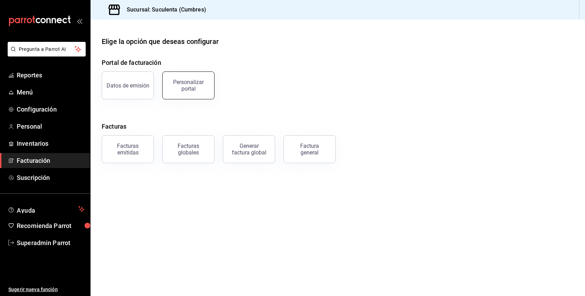
click at [194, 85] on div "Personalizar portal" at bounding box center [188, 85] width 43 height 13
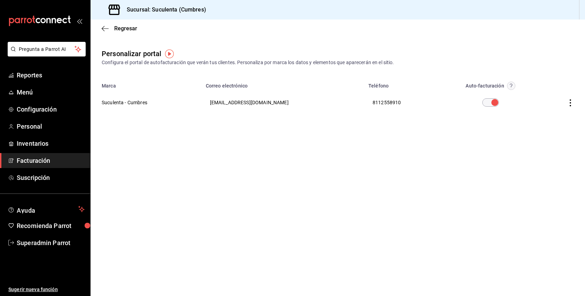
click at [122, 32] on div "Regresar" at bounding box center [338, 29] width 494 height 18
click at [123, 32] on div "Regresar" at bounding box center [338, 29] width 494 height 18
click at [133, 28] on span "Regresar" at bounding box center [125, 28] width 23 height 7
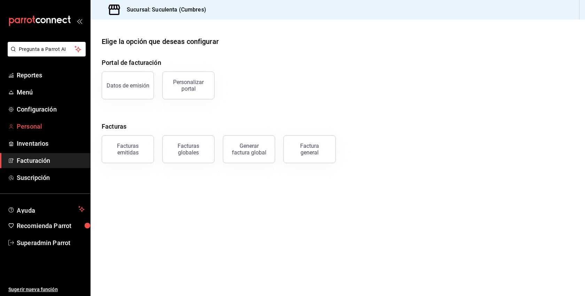
click at [25, 130] on span "Personal" at bounding box center [51, 126] width 68 height 9
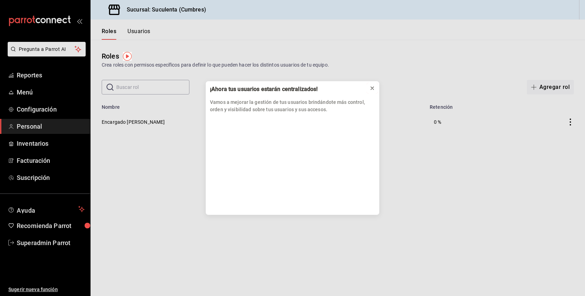
click at [372, 88] on icon at bounding box center [372, 88] width 3 height 3
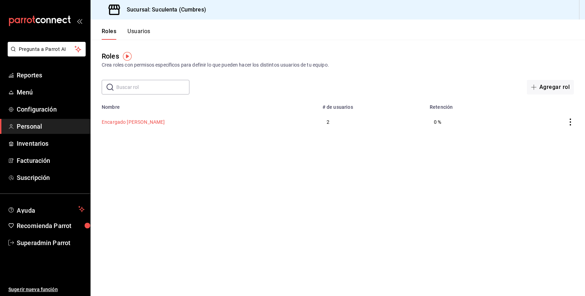
click at [118, 119] on button "Encargado [PERSON_NAME]" at bounding box center [133, 121] width 63 height 7
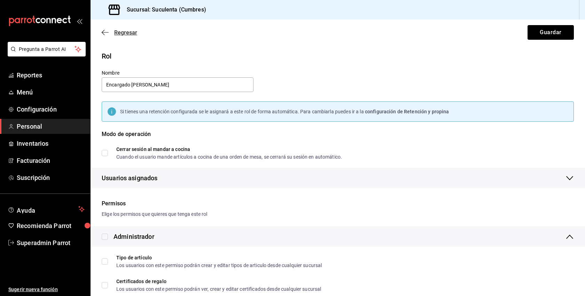
click at [121, 32] on span "Regresar" at bounding box center [125, 32] width 23 height 7
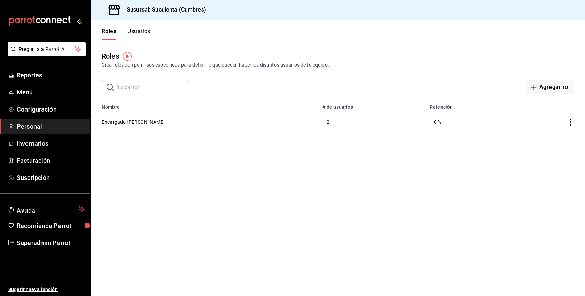
click at [143, 31] on button "Usuarios" at bounding box center [138, 34] width 23 height 12
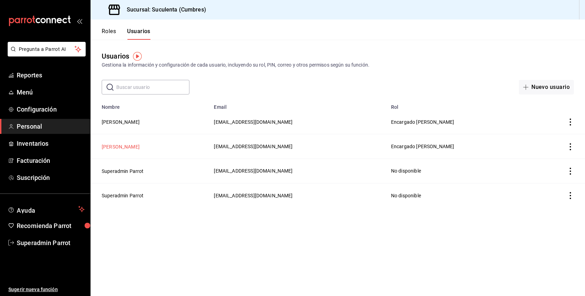
click at [127, 148] on button "[PERSON_NAME]" at bounding box center [121, 146] width 38 height 7
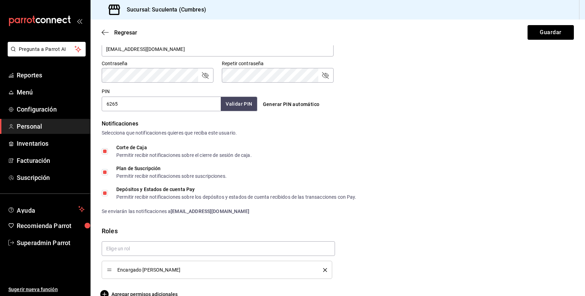
scroll to position [287, 0]
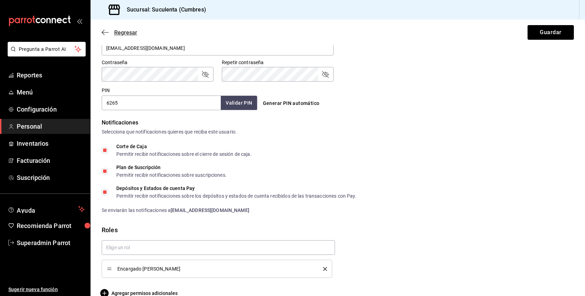
click at [120, 36] on span "Regresar" at bounding box center [125, 32] width 23 height 7
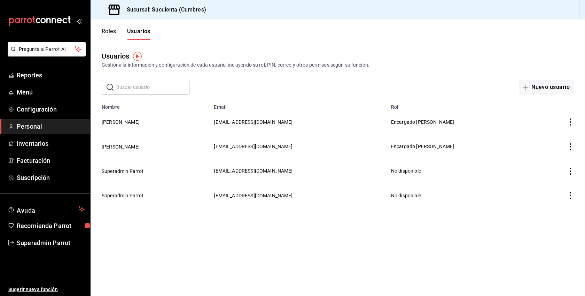
click at [112, 32] on button "Roles" at bounding box center [109, 34] width 14 height 12
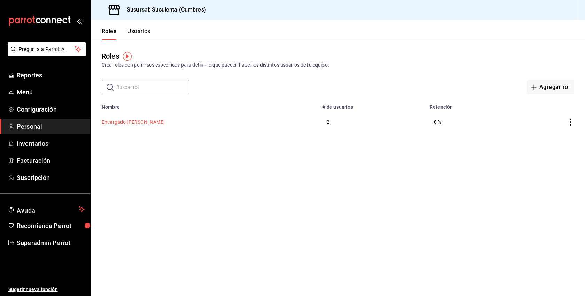
click at [130, 124] on button "Encargado [PERSON_NAME]" at bounding box center [133, 121] width 63 height 7
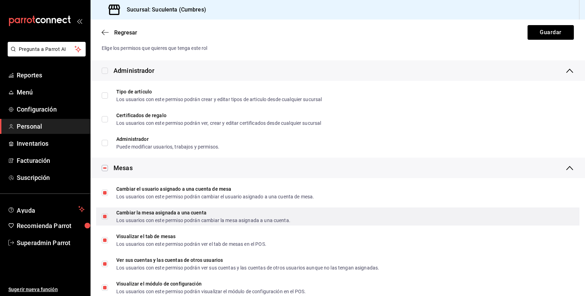
scroll to position [131, 0]
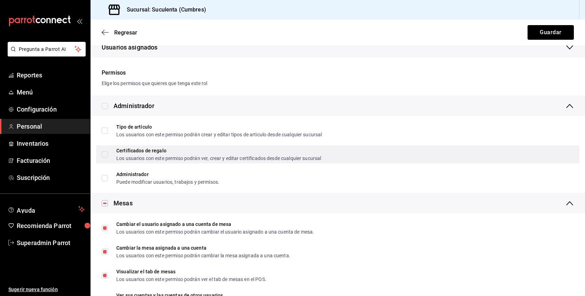
click at [164, 153] on div "Certificados de regalo" at bounding box center [218, 150] width 205 height 5
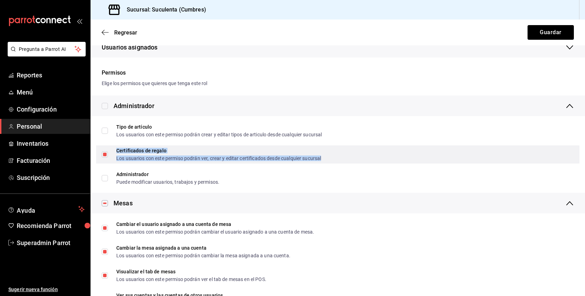
click at [171, 154] on div "Certificados de regalo Los usuarios con este permiso podrán ver, crear y editar…" at bounding box center [218, 154] width 205 height 13
click at [108, 154] on input "Certificados de regalo Los usuarios con este permiso podrán ver, crear y editar…" at bounding box center [105, 154] width 6 height 6
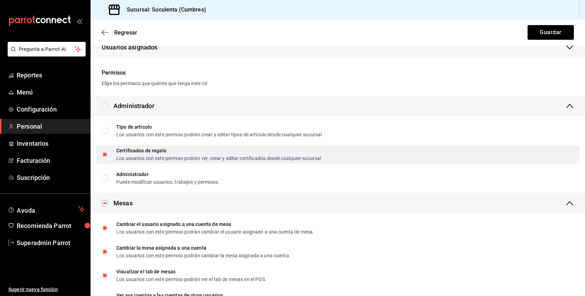
click at [109, 156] on span "Certificados de regalo Los usuarios con este permiso podrán ver, crear y editar…" at bounding box center [214, 154] width 213 height 13
click at [108, 156] on input "Certificados de regalo Los usuarios con este permiso podrán ver, crear y editar…" at bounding box center [105, 154] width 6 height 6
click at [111, 152] on span "Certificados de regalo Los usuarios con este permiso podrán ver, crear y editar…" at bounding box center [214, 154] width 213 height 13
click at [108, 152] on input "Certificados de regalo Los usuarios con este permiso podrán ver, crear y editar…" at bounding box center [105, 154] width 6 height 6
click at [103, 155] on input "Certificados de regalo Los usuarios con este permiso podrán ver, crear y editar…" at bounding box center [105, 154] width 6 height 6
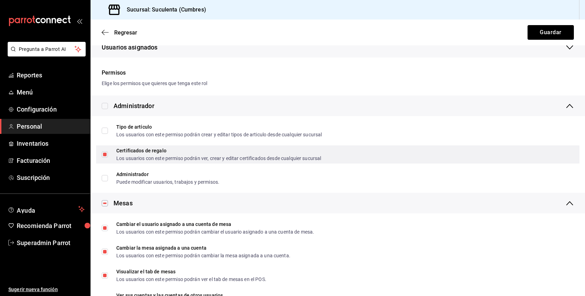
checkbox input "false"
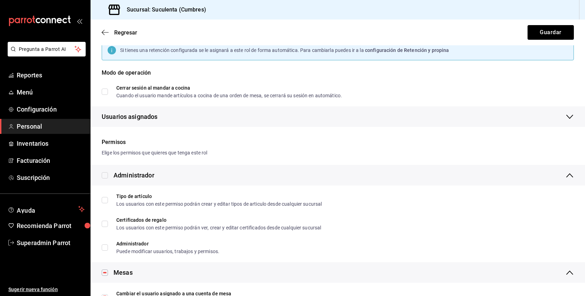
scroll to position [0, 0]
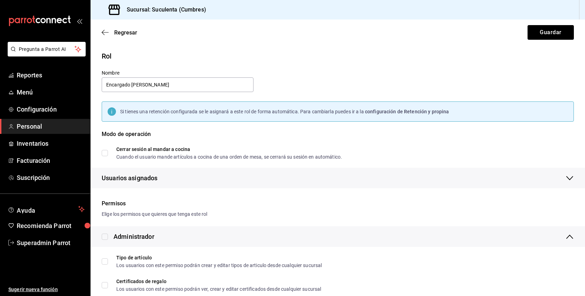
click at [118, 28] on div "Regresar Guardar" at bounding box center [338, 33] width 494 height 26
click at [125, 34] on span "Regresar" at bounding box center [125, 32] width 23 height 7
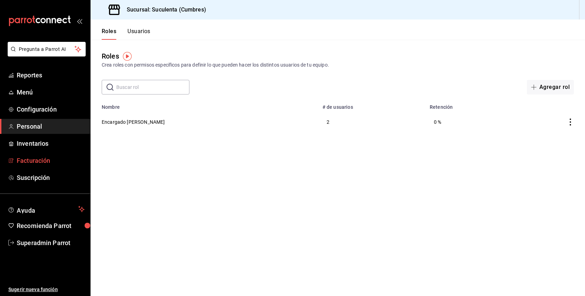
click at [39, 159] on span "Facturación" at bounding box center [51, 160] width 68 height 9
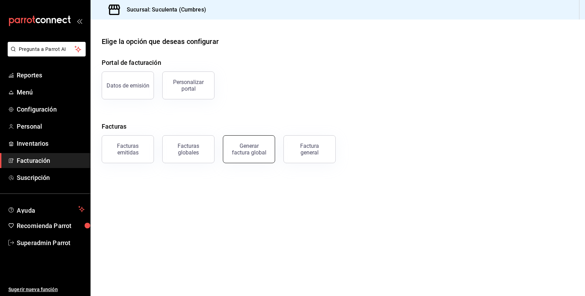
click at [256, 155] on button "Generar factura global" at bounding box center [249, 149] width 52 height 28
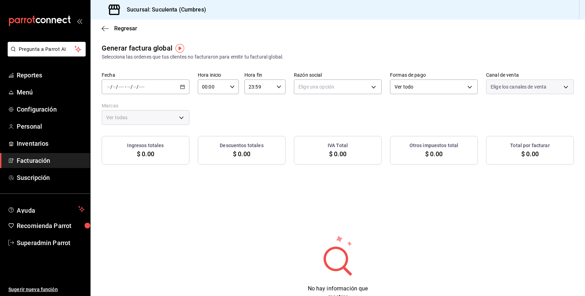
type input "PARROT,UBER_EATS,RAPPI,DIDI_FOOD,ONLINE"
click at [127, 28] on span "Regresar" at bounding box center [125, 28] width 23 height 7
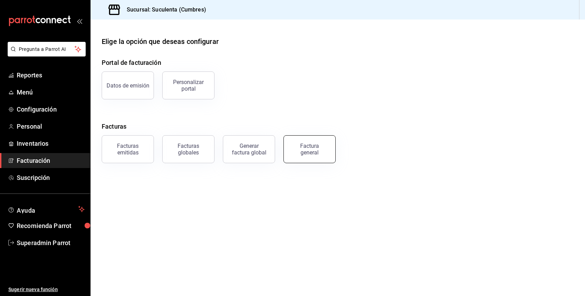
click at [306, 138] on button "Factura general" at bounding box center [309, 149] width 52 height 28
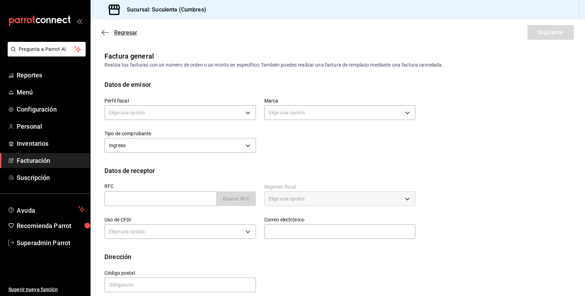
click at [128, 29] on span "Regresar" at bounding box center [125, 32] width 23 height 7
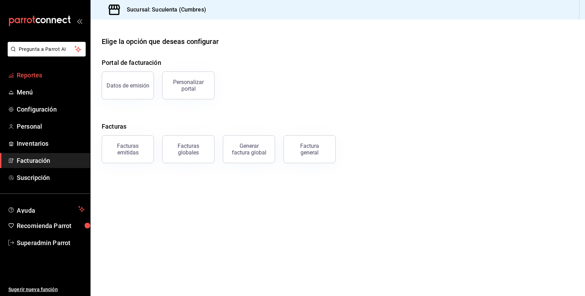
click at [28, 73] on span "Reportes" at bounding box center [51, 74] width 68 height 9
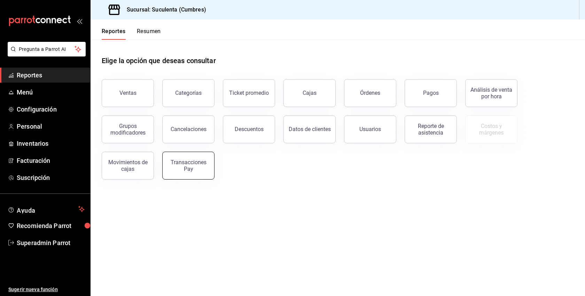
click at [208, 165] on button "Transacciones Pay" at bounding box center [188, 165] width 52 height 28
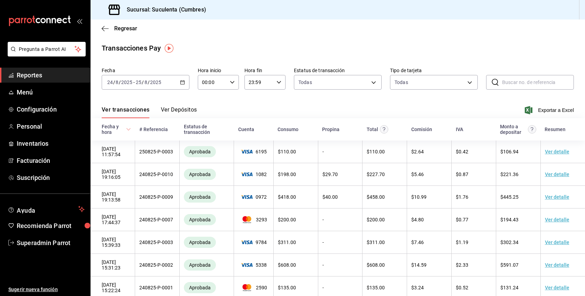
click at [192, 109] on button "Ver Depósitos" at bounding box center [179, 112] width 36 height 12
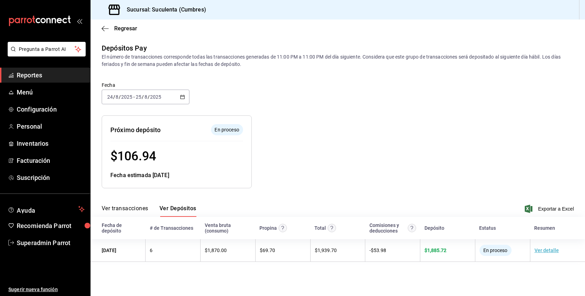
click at [180, 96] on \(Stroke\) "button" at bounding box center [182, 97] width 4 height 4
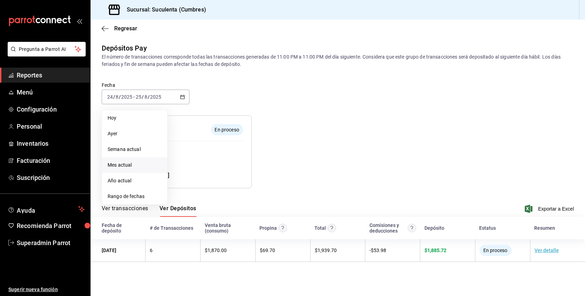
click at [127, 163] on span "Mes actual" at bounding box center [135, 164] width 54 height 7
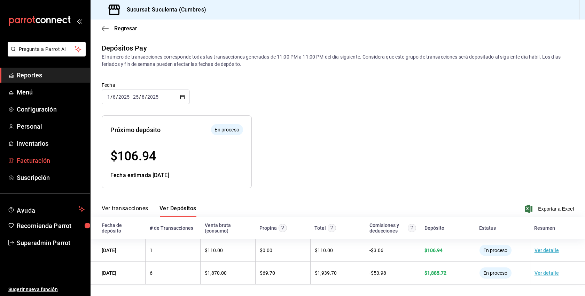
click at [37, 158] on span "Facturación" at bounding box center [51, 160] width 68 height 9
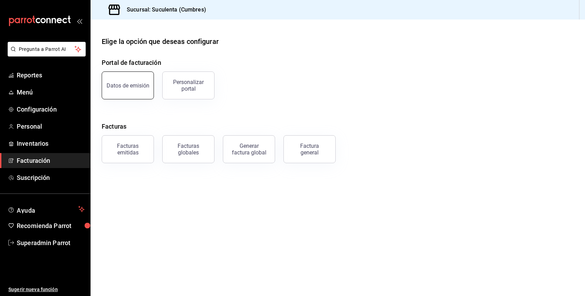
click at [125, 83] on div "Datos de emisión" at bounding box center [128, 85] width 43 height 7
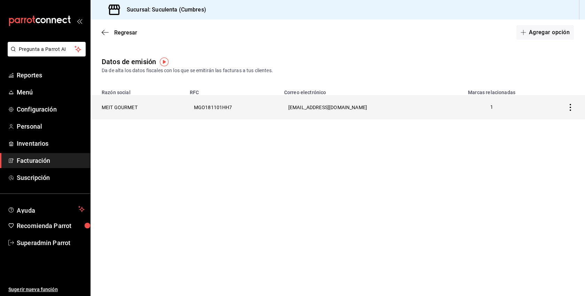
click at [131, 111] on th "MEIT GOURMET" at bounding box center [138, 107] width 95 height 24
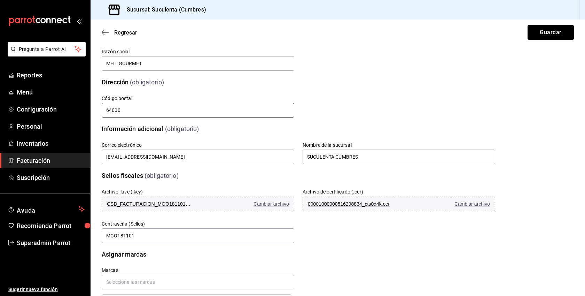
scroll to position [70, 0]
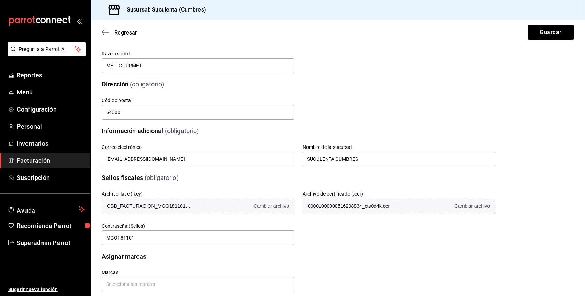
click at [31, 159] on span "Facturación" at bounding box center [51, 160] width 68 height 9
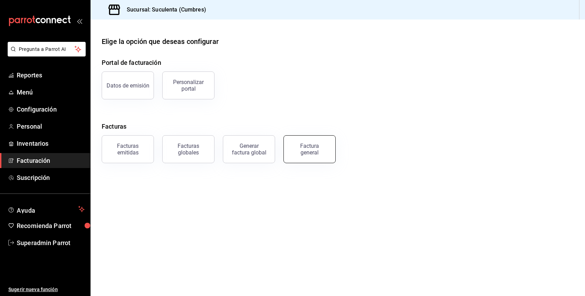
click at [320, 148] on div "Factura general" at bounding box center [309, 148] width 35 height 13
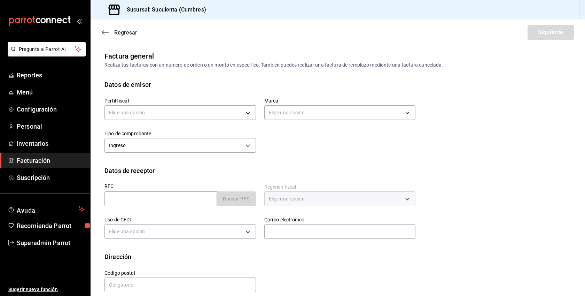
click at [134, 32] on span "Regresar" at bounding box center [125, 32] width 23 height 7
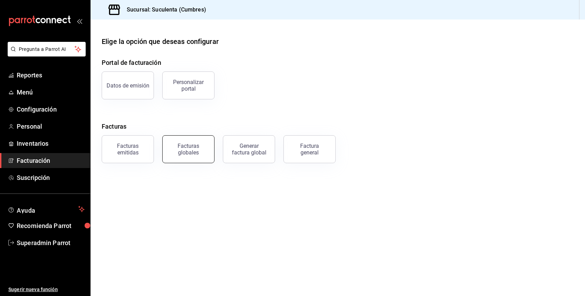
click at [182, 145] on div "Facturas globales" at bounding box center [188, 148] width 43 height 13
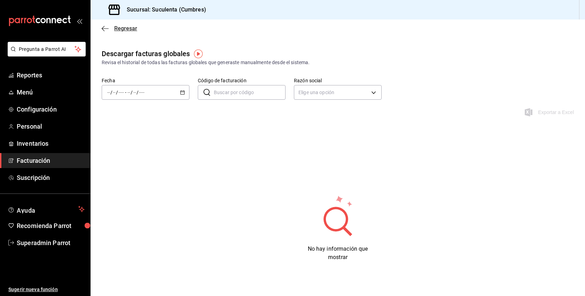
click at [131, 30] on span "Regresar" at bounding box center [125, 28] width 23 height 7
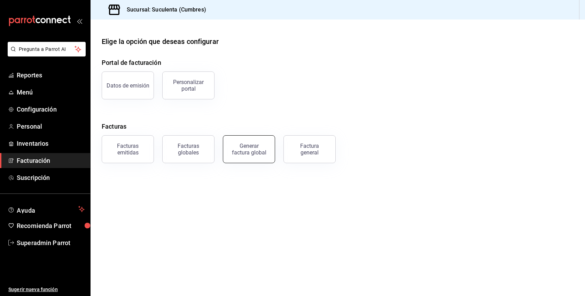
click at [250, 141] on button "Generar factura global" at bounding box center [249, 149] width 52 height 28
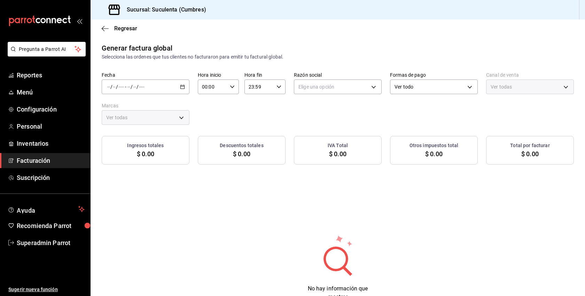
type input "PARROT,UBER_EATS,RAPPI,DIDI_FOOD,ONLINE"
click at [41, 243] on span "Superadmin Parrot" at bounding box center [51, 242] width 68 height 9
